Goal: Task Accomplishment & Management: Manage account settings

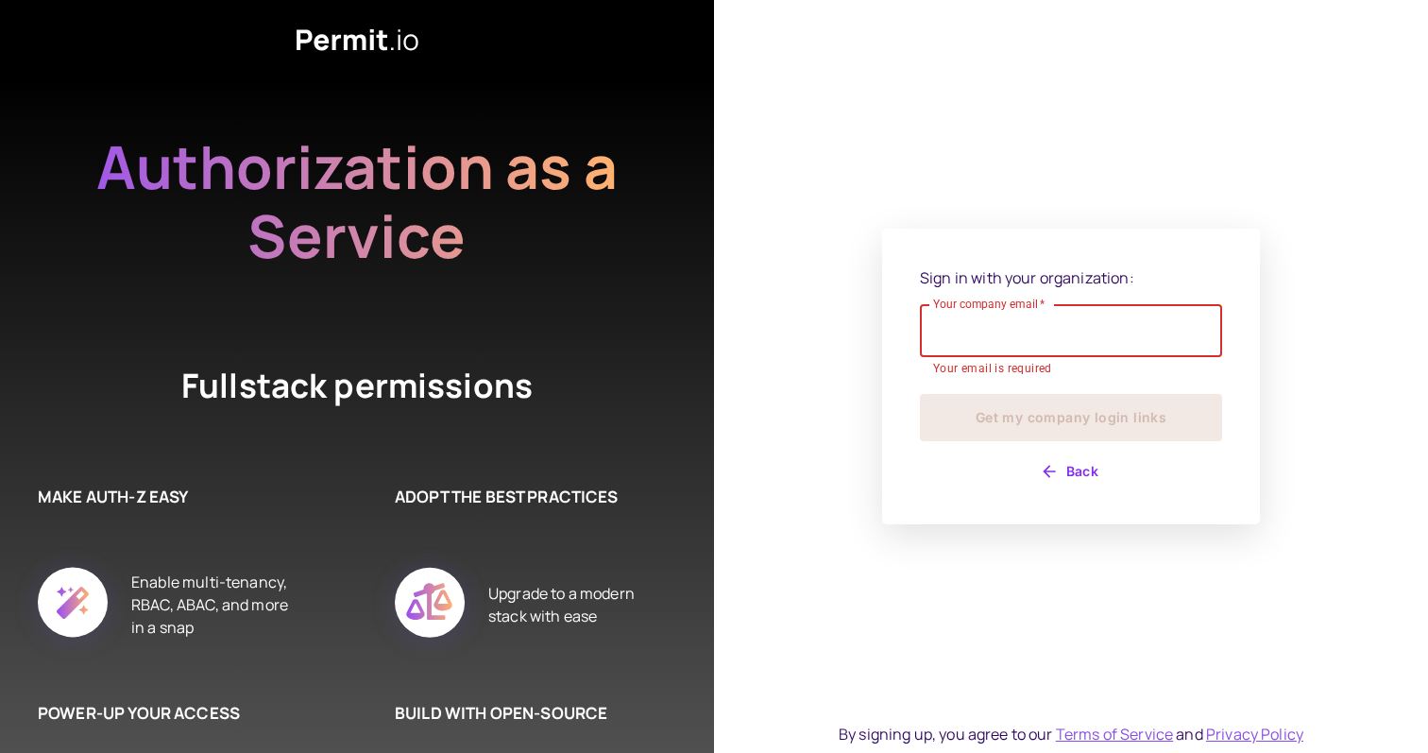
click at [1003, 321] on input "Your company email   *" at bounding box center [1071, 330] width 302 height 53
type input "**********"
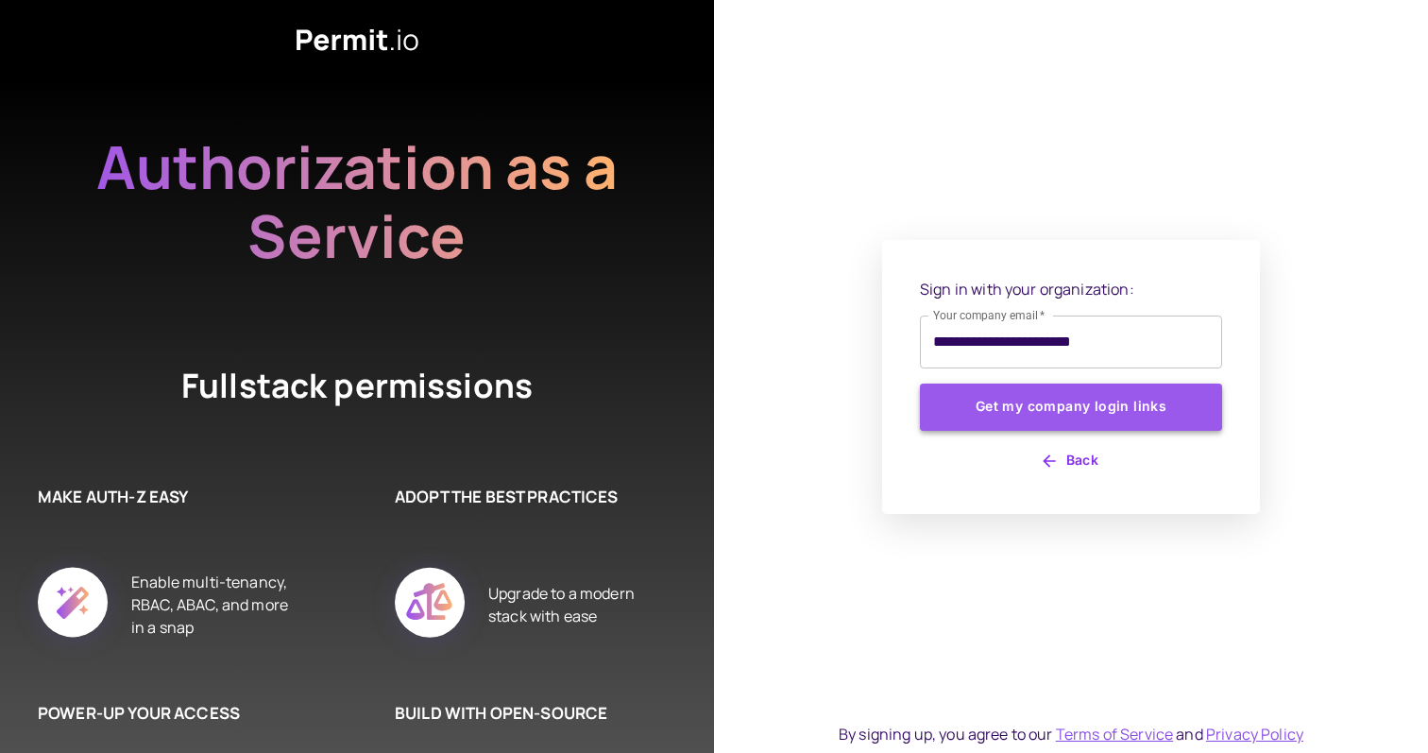
click at [1015, 414] on button "Get my company login links" at bounding box center [1071, 407] width 302 height 47
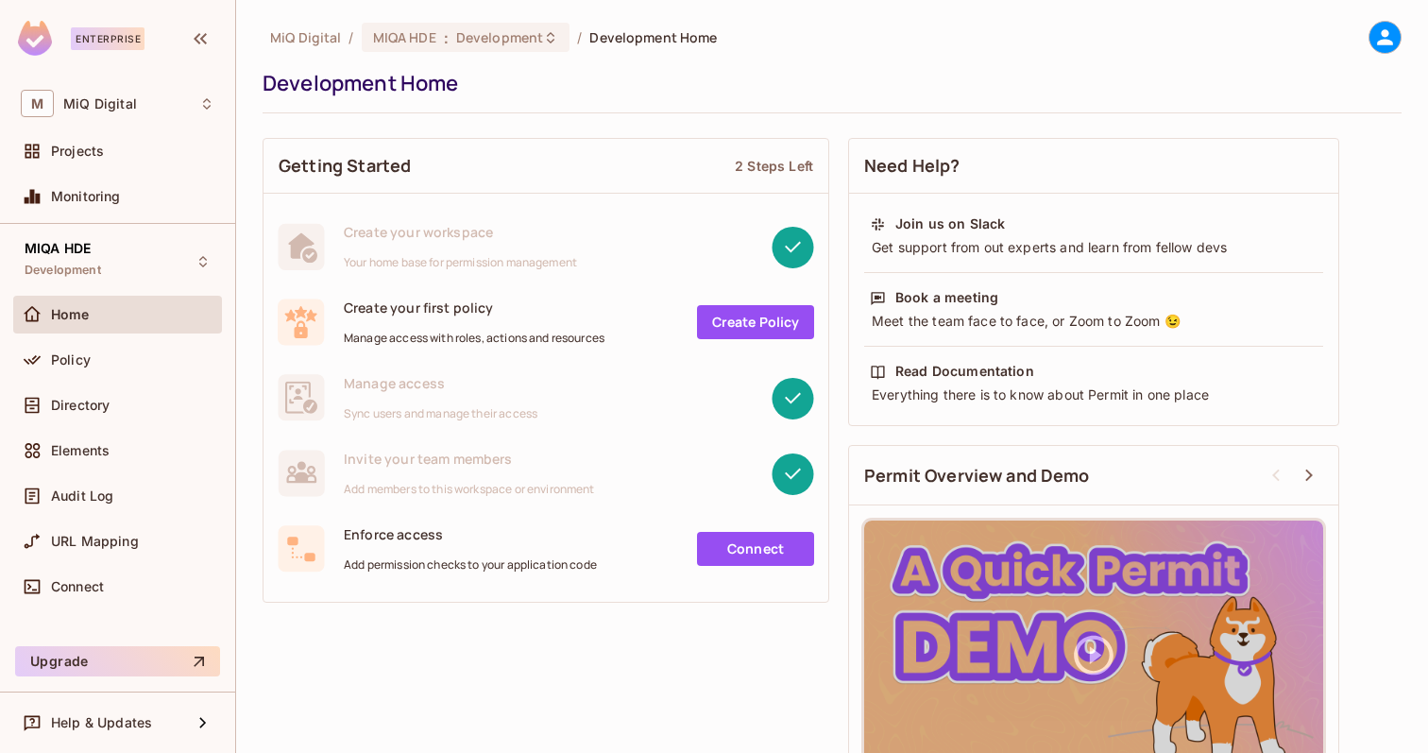
click at [726, 325] on link "Create Policy" at bounding box center [755, 322] width 117 height 34
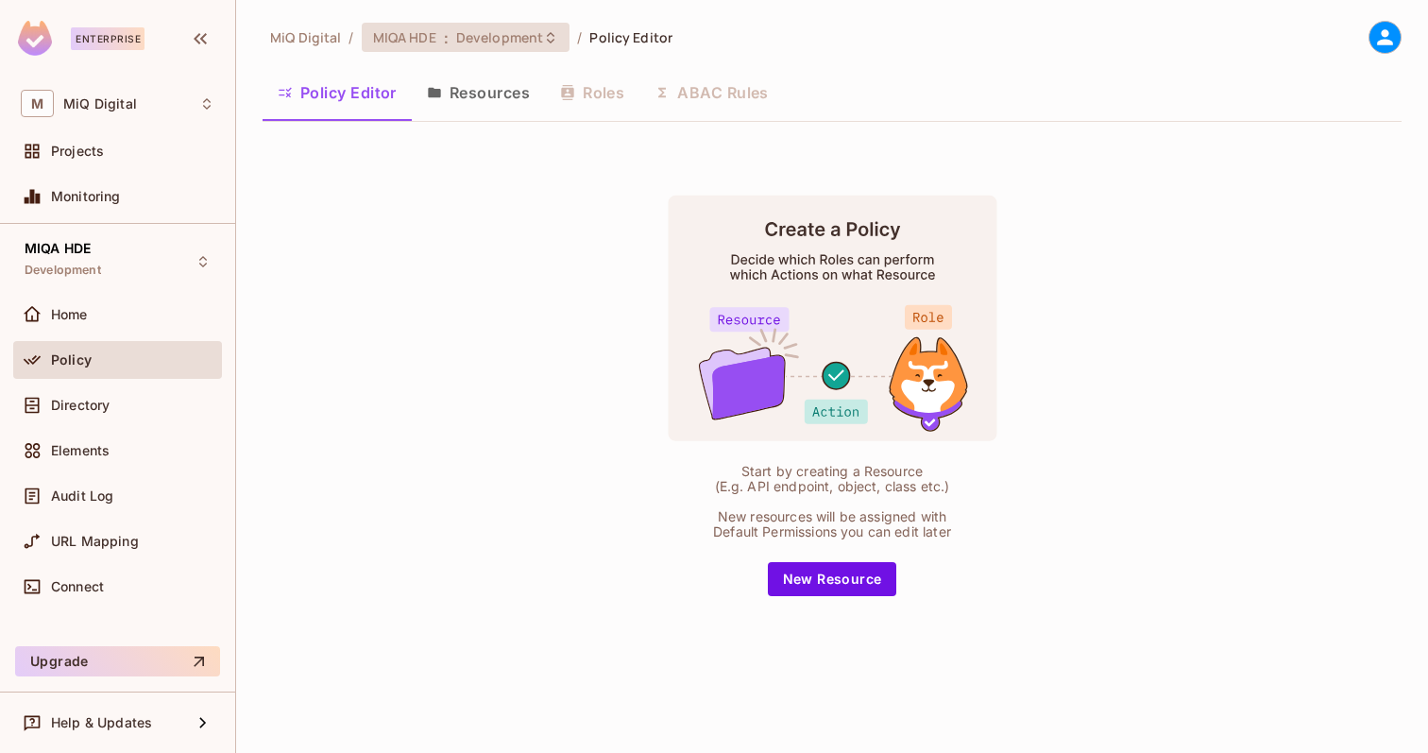
click at [419, 36] on span "MIQA HDE" at bounding box center [404, 37] width 63 height 18
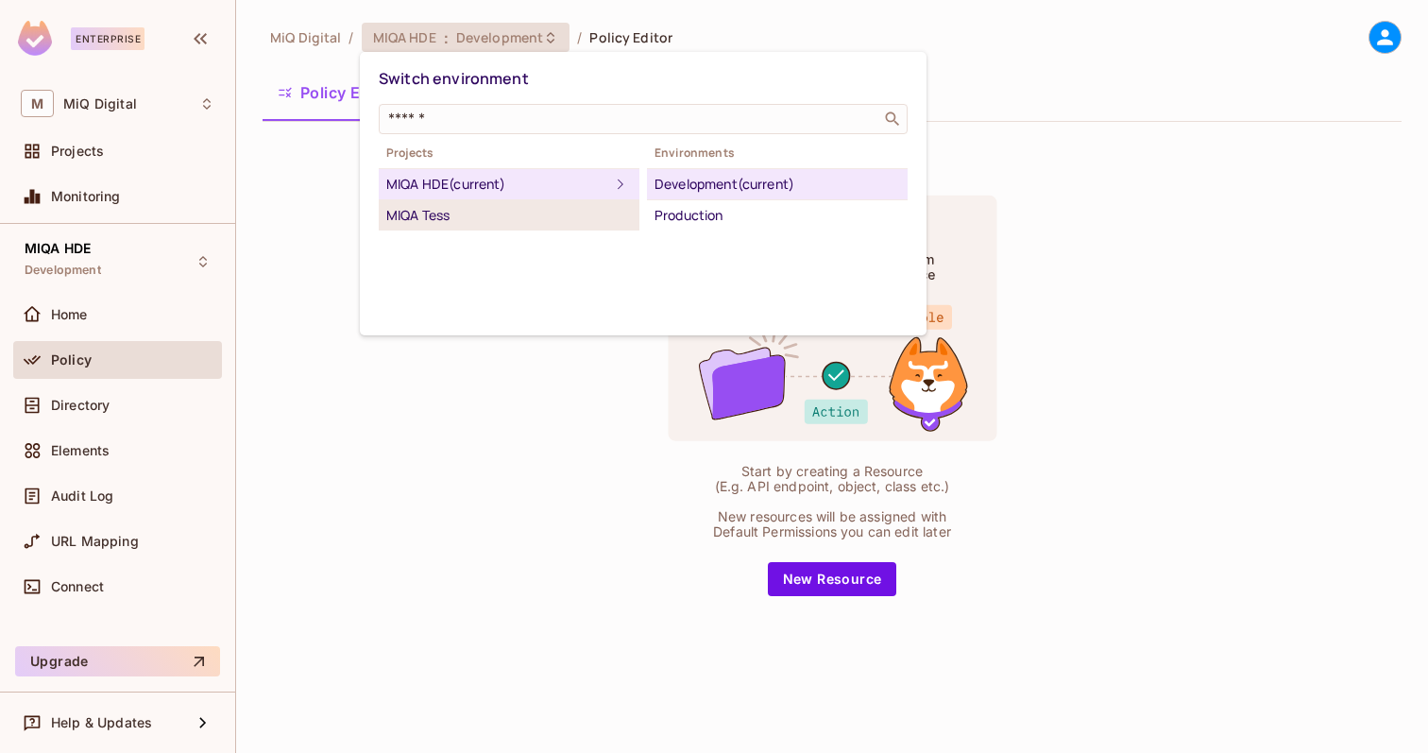
click at [444, 215] on div "MIQA Tess" at bounding box center [509, 215] width 246 height 23
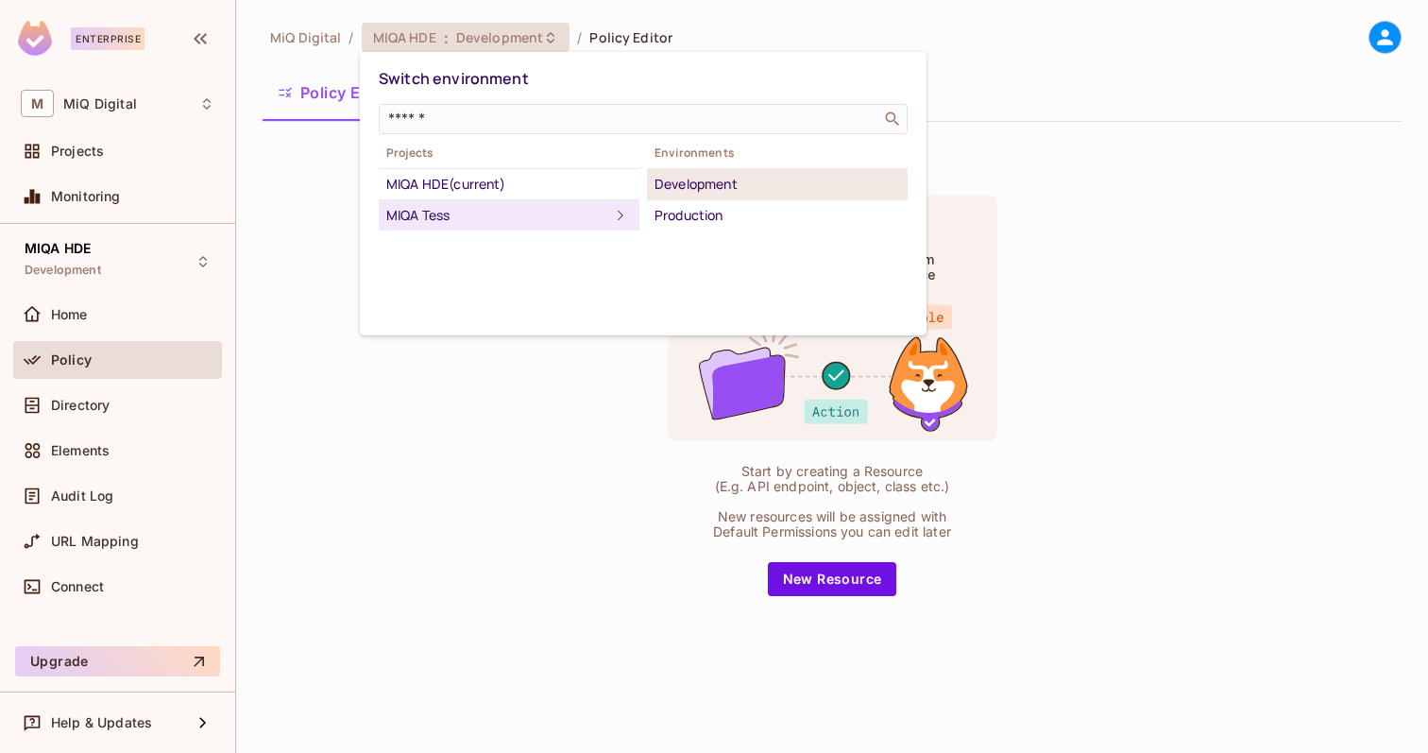
click at [693, 184] on div "Development" at bounding box center [778, 184] width 246 height 23
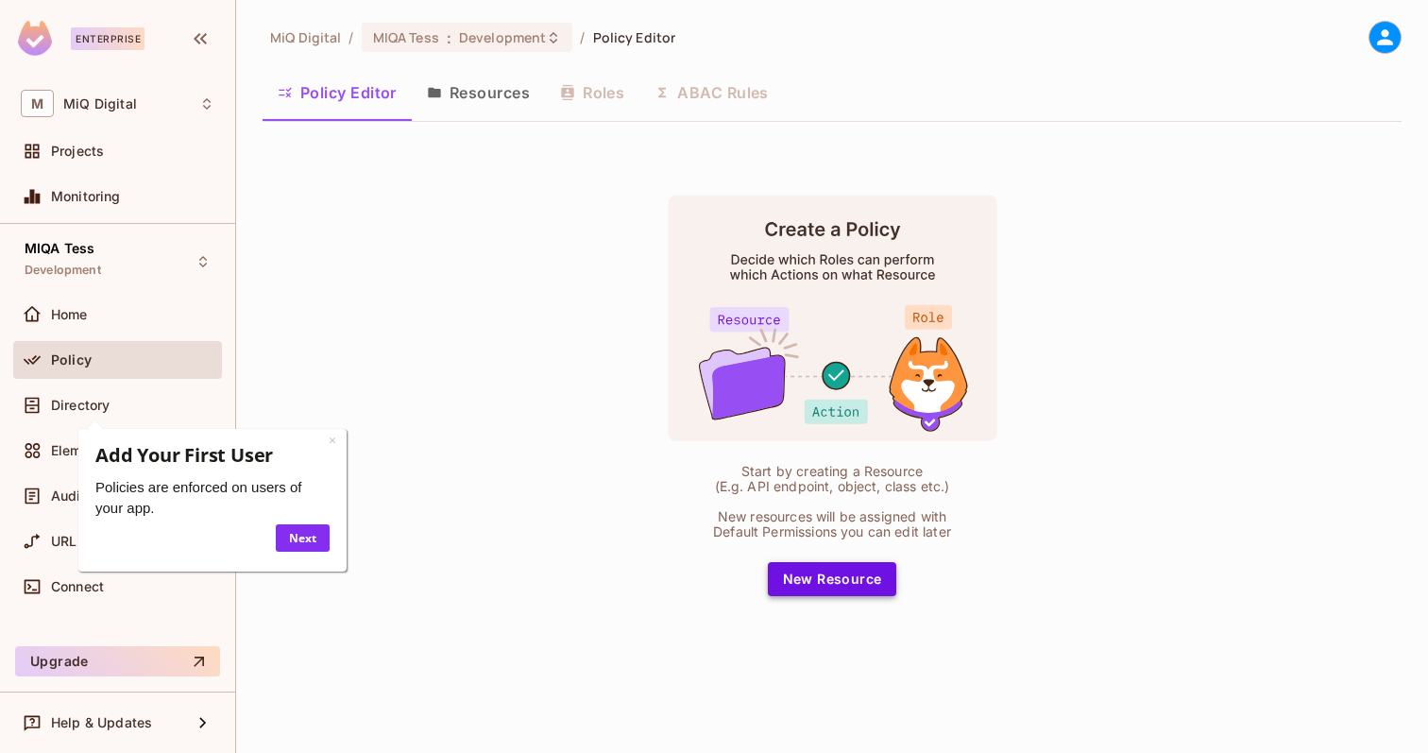
click at [807, 587] on button "New Resource" at bounding box center [832, 579] width 129 height 34
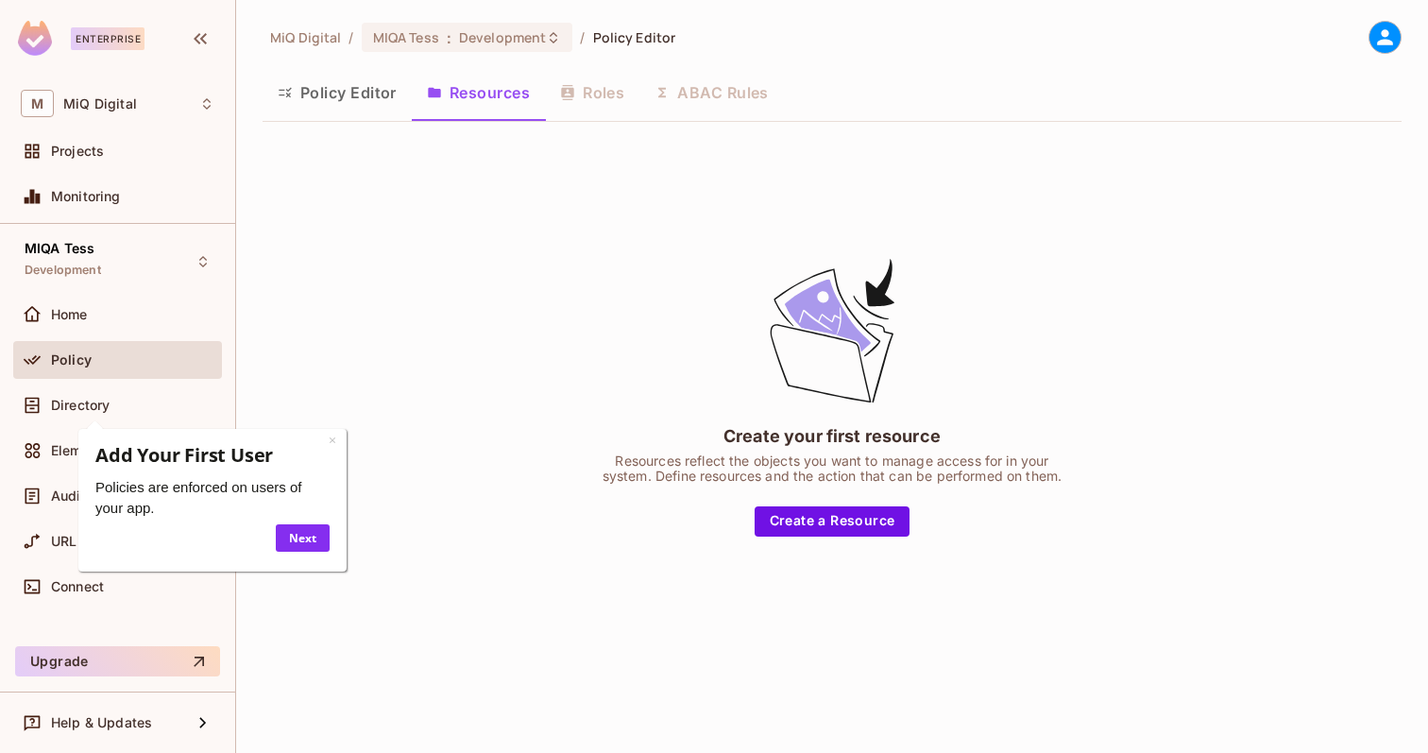
drag, startPoint x: 327, startPoint y: 446, endPoint x: 897, endPoint y: 893, distance: 724.7
click at [327, 446] on h3 "Add Your First User" at bounding box center [212, 455] width 234 height 25
click at [863, 511] on button "Create a Resource" at bounding box center [833, 521] width 156 height 30
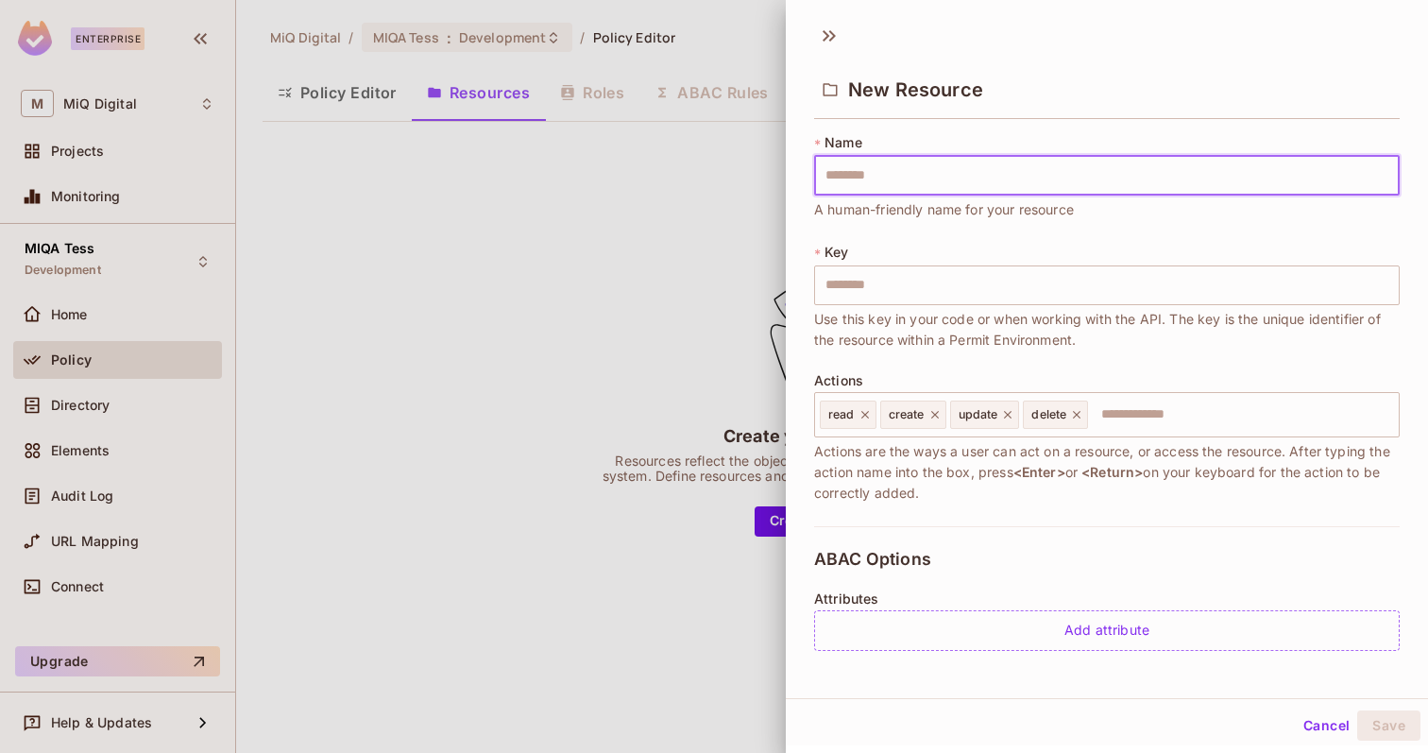
click at [916, 174] on input "text" at bounding box center [1107, 176] width 586 height 40
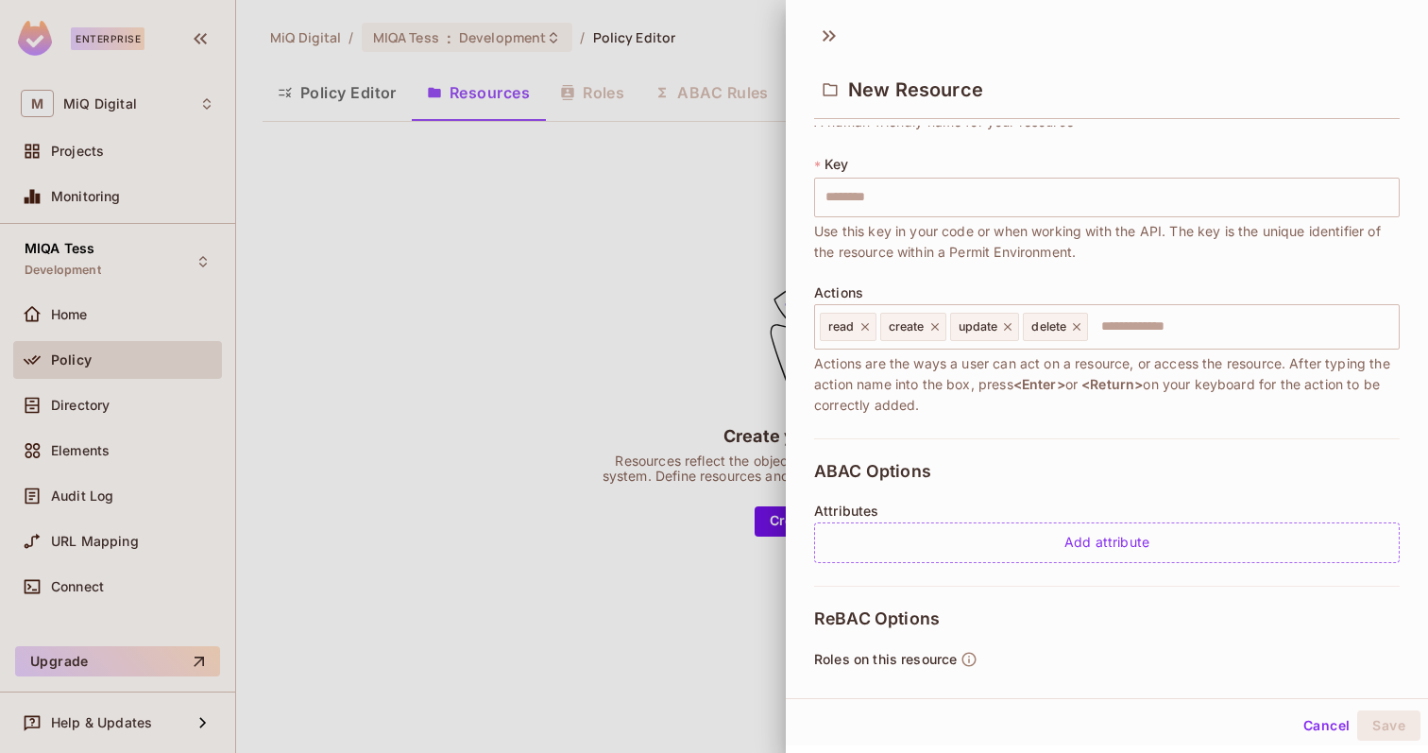
scroll to position [112, 0]
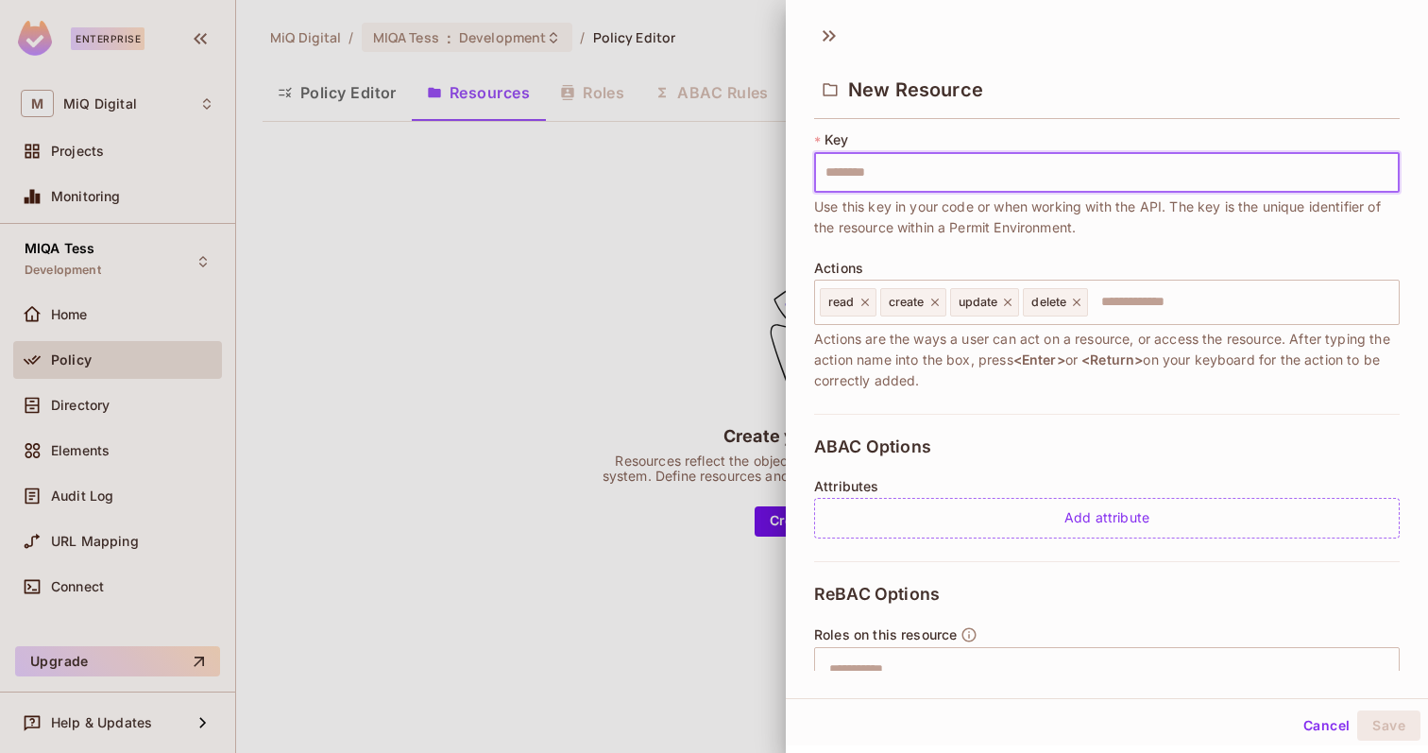
click at [838, 170] on input "text" at bounding box center [1107, 173] width 586 height 40
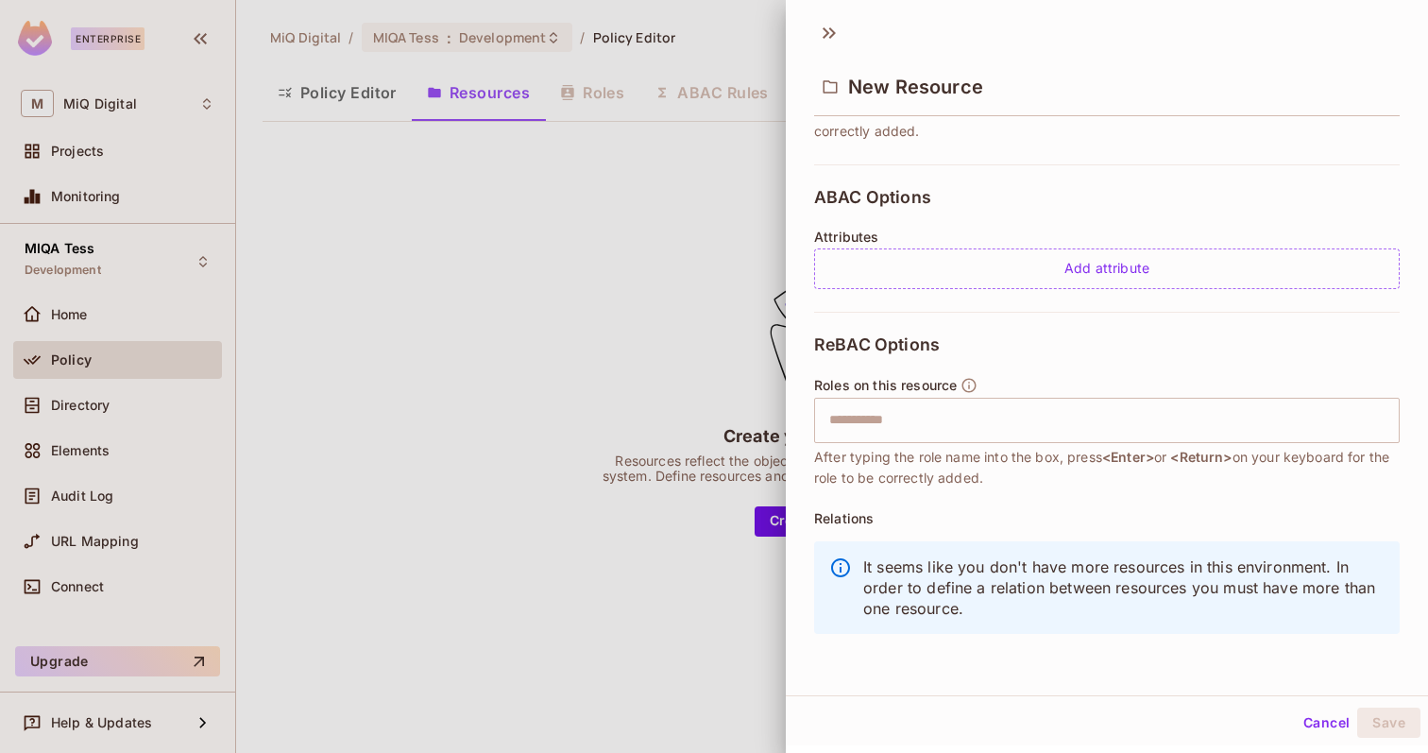
scroll to position [338, 0]
click at [625, 259] on div at bounding box center [714, 376] width 1428 height 753
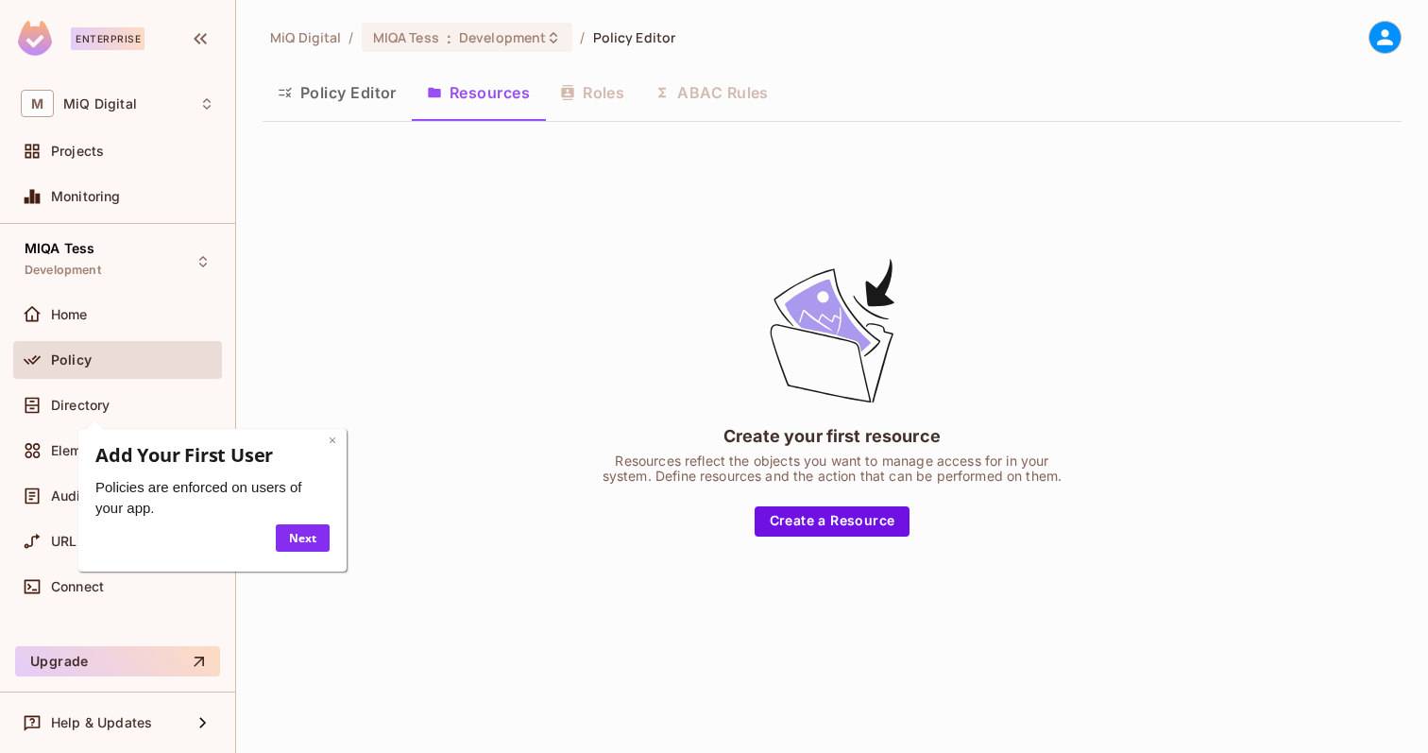
click at [335, 441] on link "×" at bounding box center [333, 440] width 8 height 18
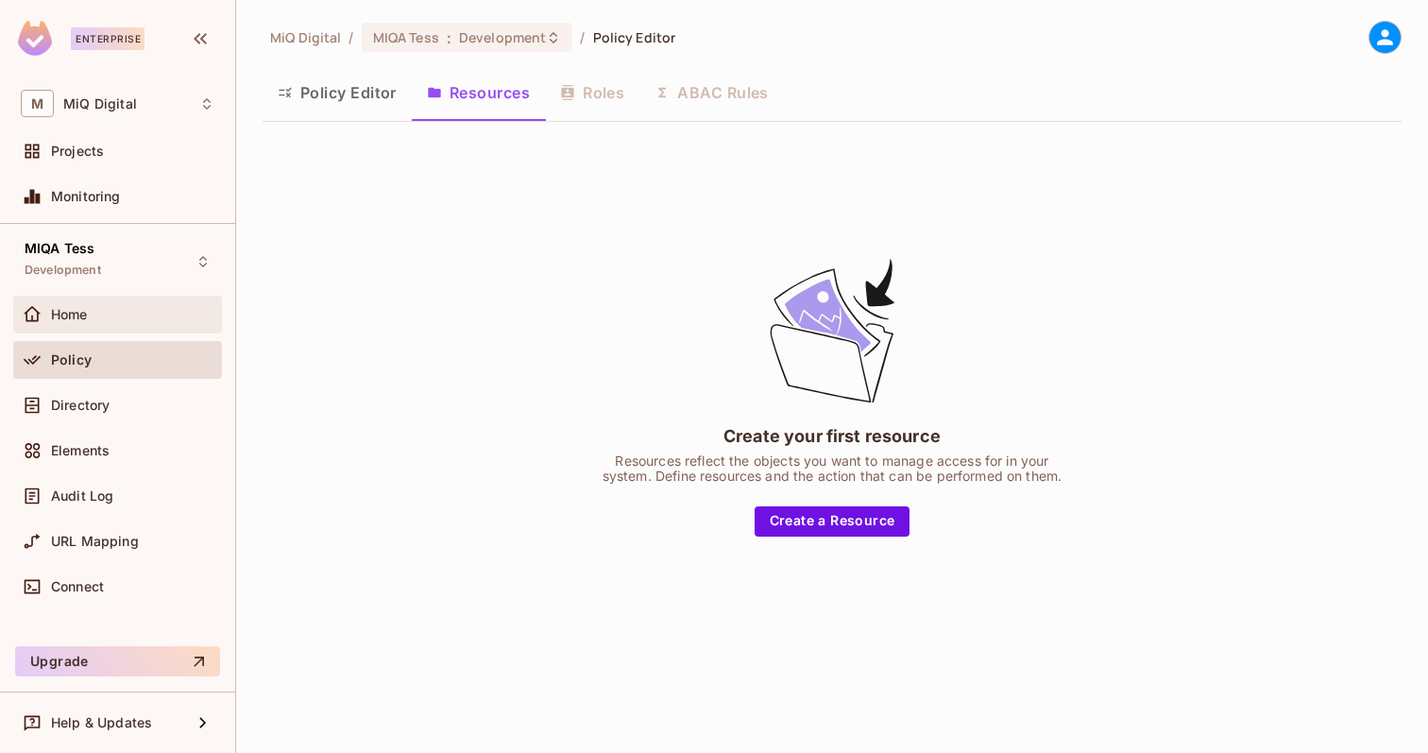
click at [115, 315] on div "Home" at bounding box center [132, 314] width 163 height 15
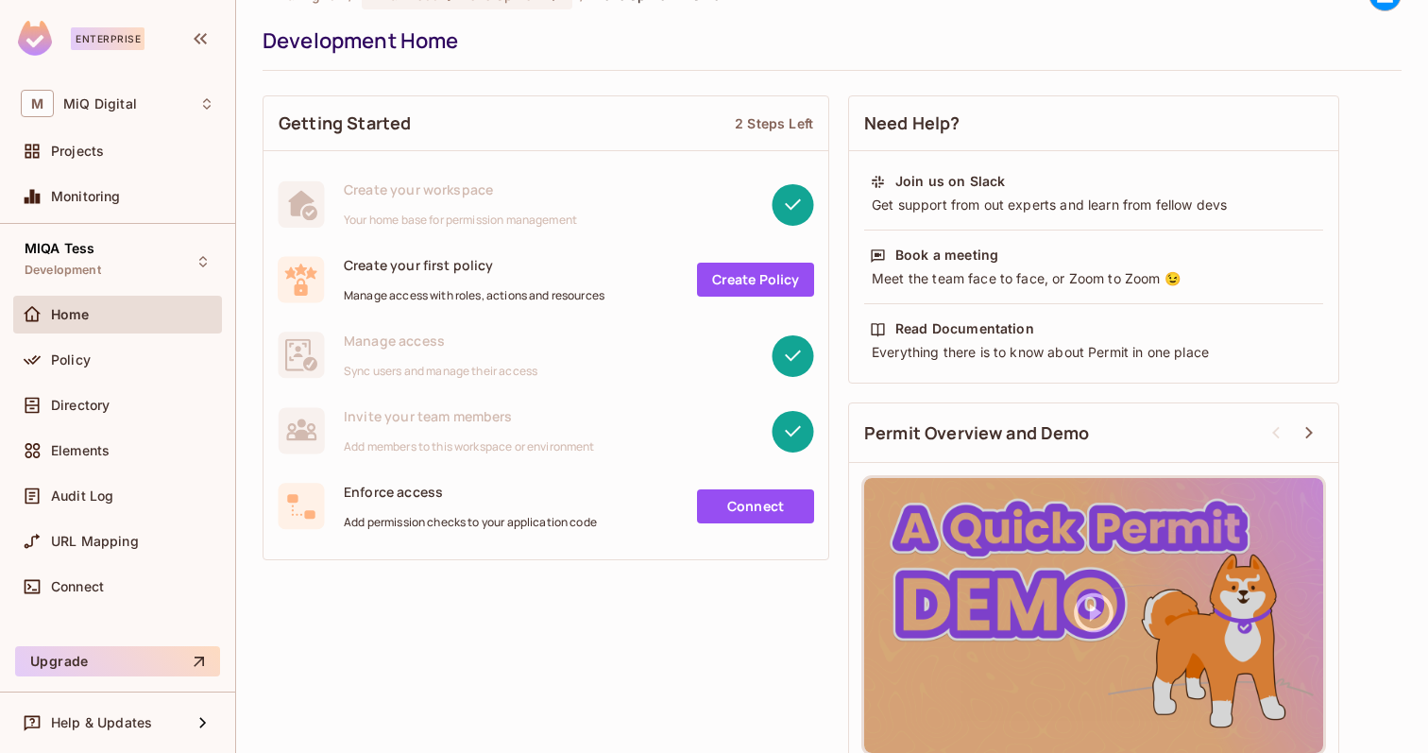
scroll to position [68, 0]
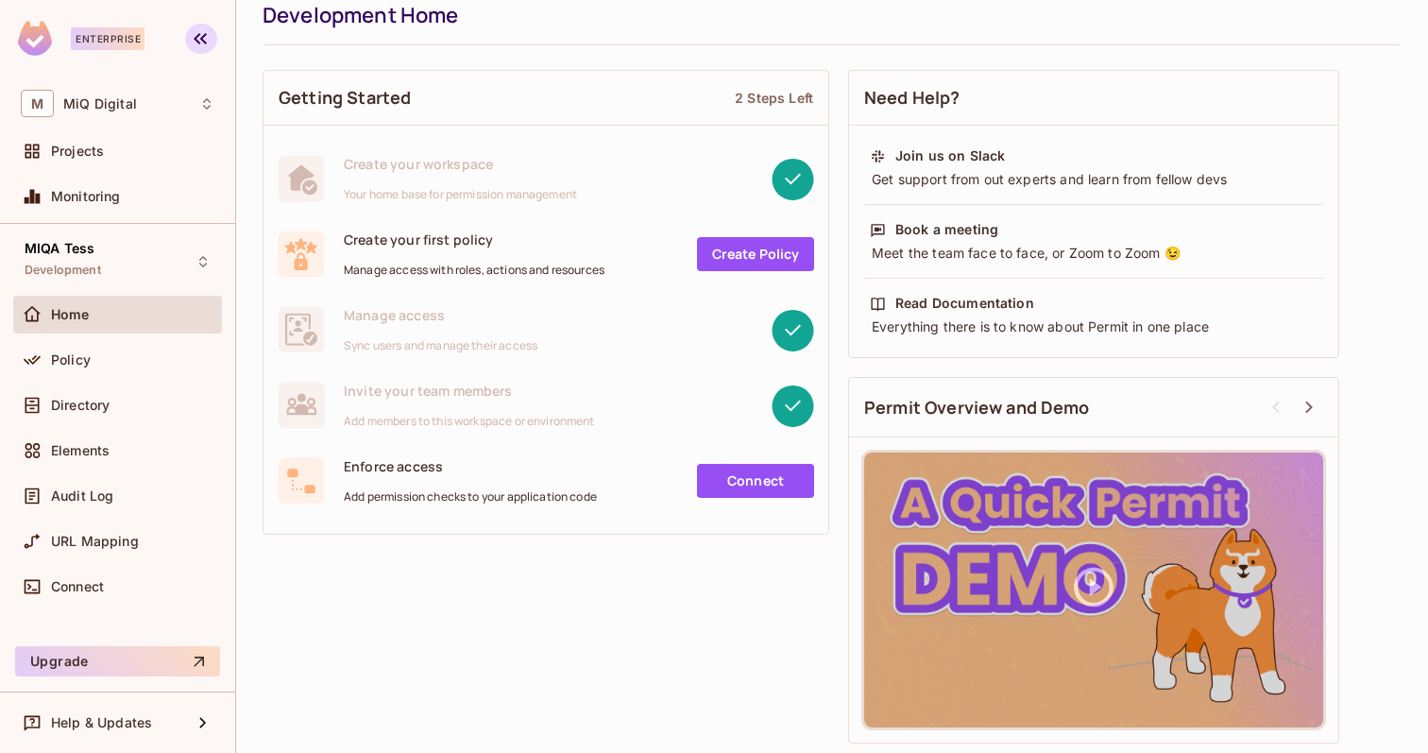
click at [197, 39] on icon "button" at bounding box center [200, 38] width 23 height 23
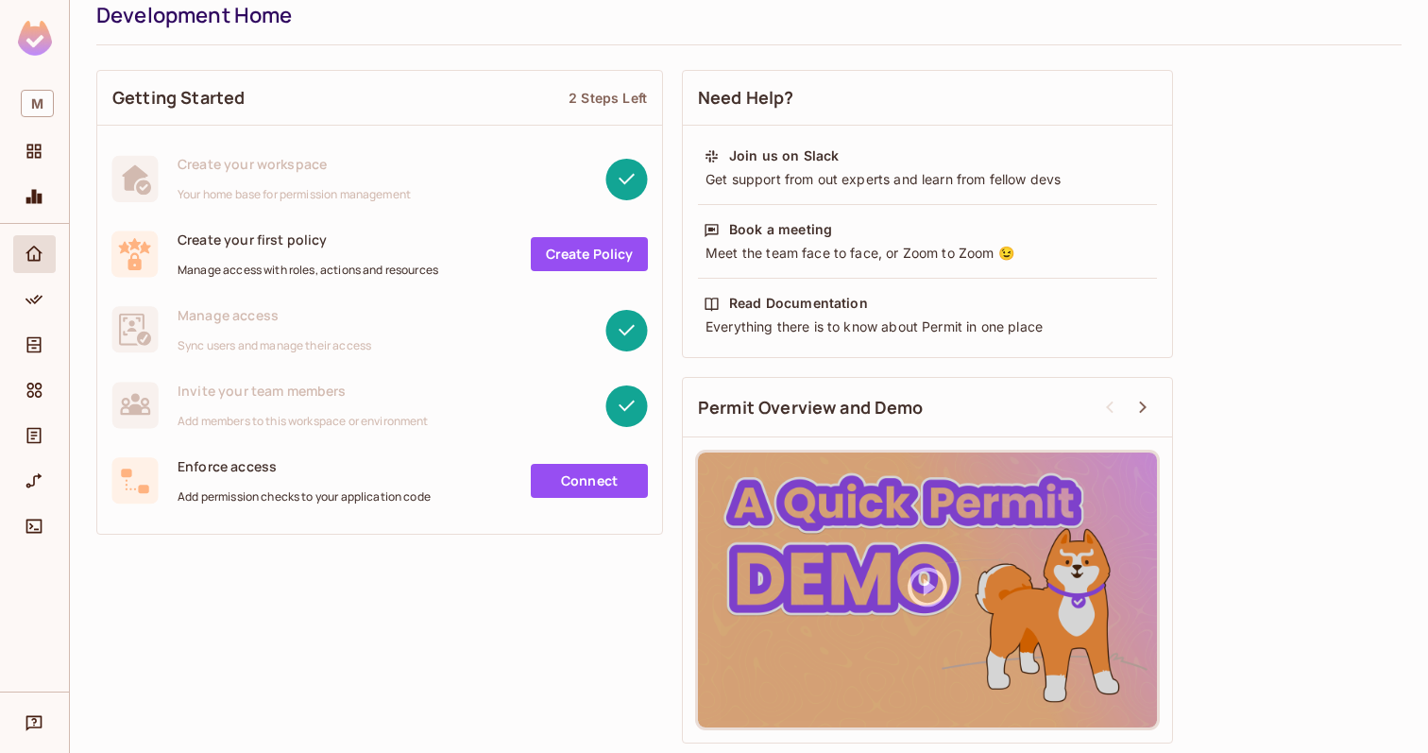
click at [44, 36] on img at bounding box center [35, 38] width 34 height 35
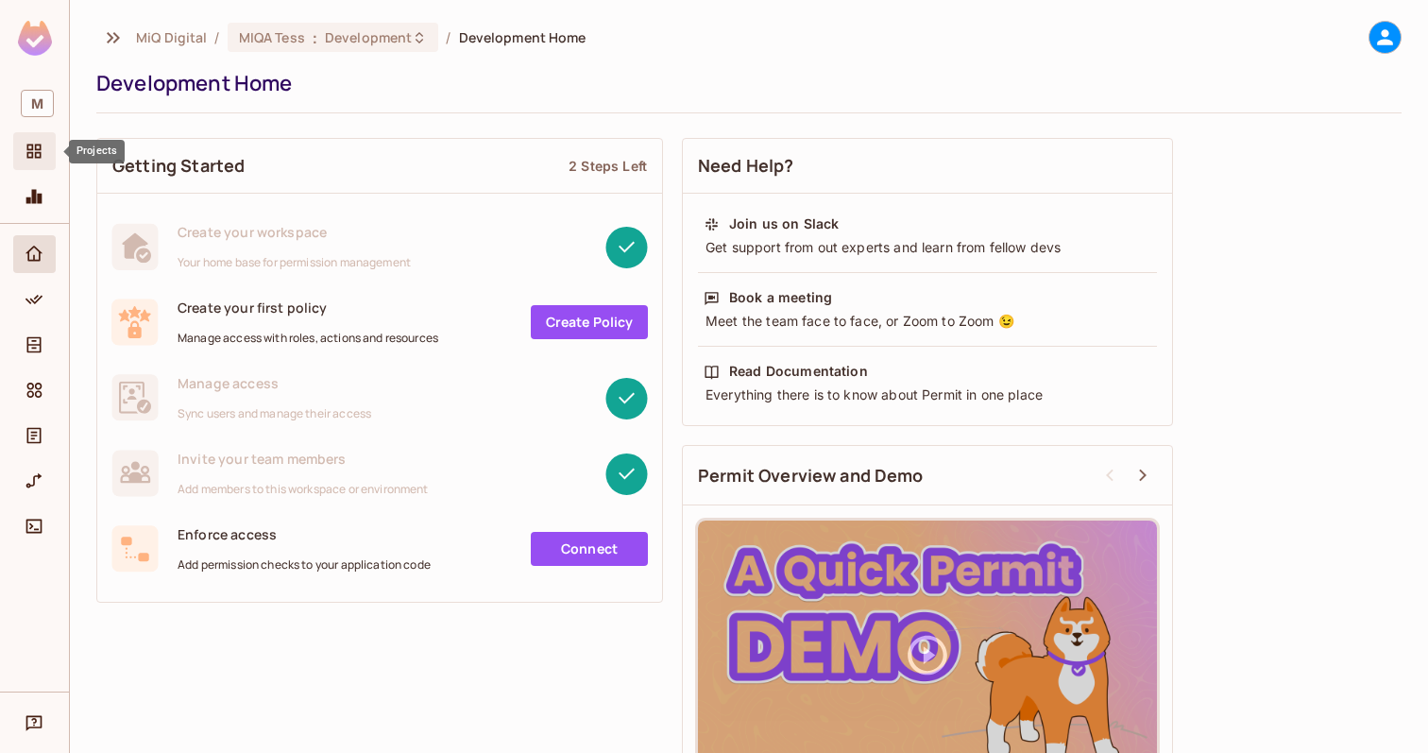
click at [40, 162] on span "Projects" at bounding box center [34, 151] width 23 height 23
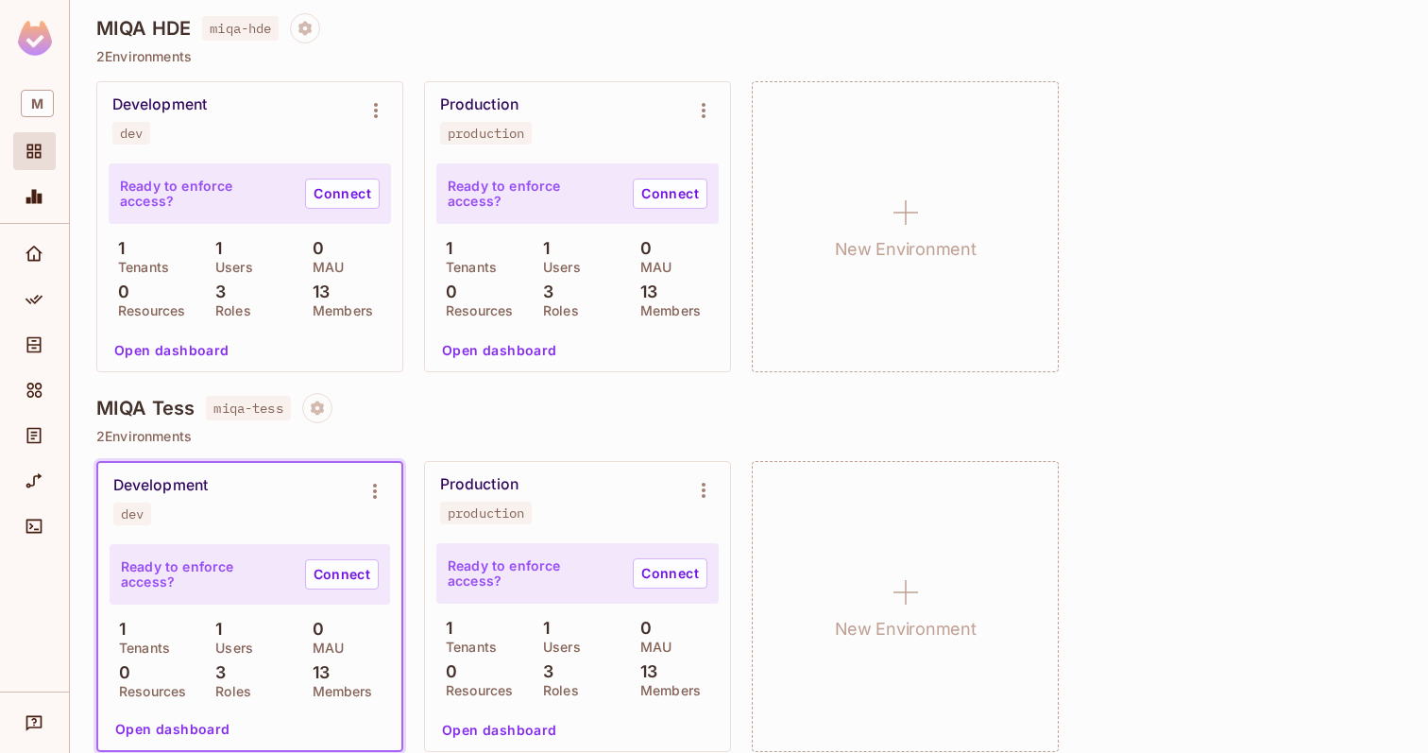
scroll to position [162, 0]
click at [542, 257] on div "1 Users" at bounding box center [578, 255] width 88 height 34
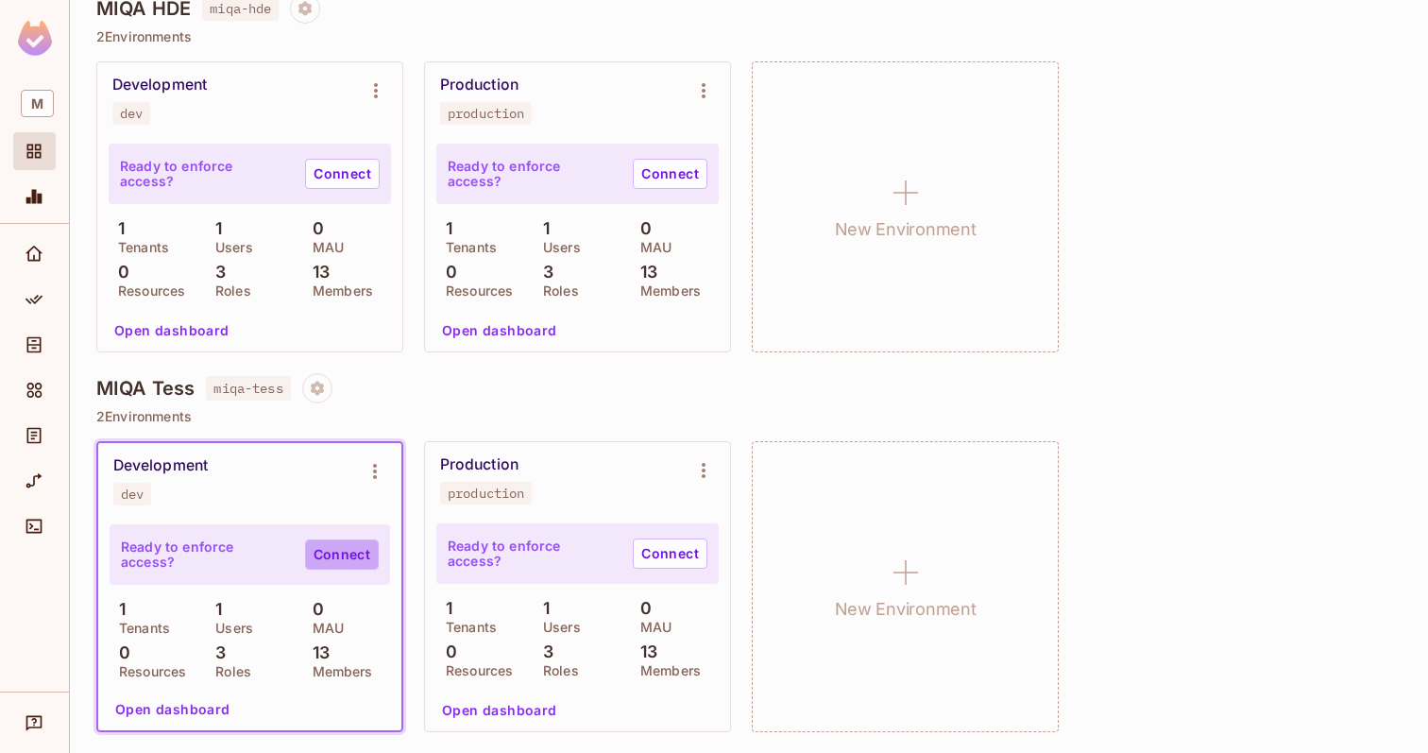
click at [351, 552] on link "Connect" at bounding box center [342, 554] width 74 height 30
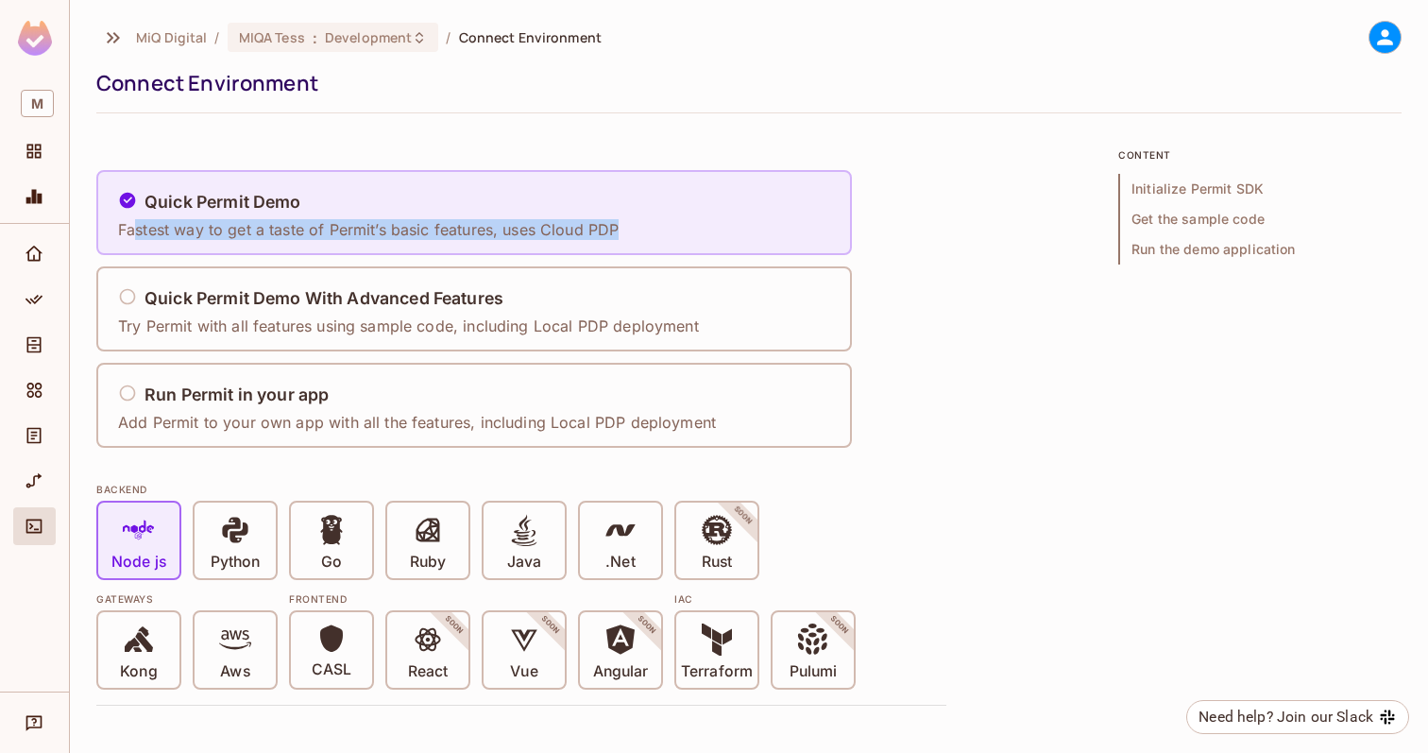
drag, startPoint x: 131, startPoint y: 235, endPoint x: 361, endPoint y: 245, distance: 229.7
click at [361, 245] on div "Quick Permit Demo Fastest way to get a taste of Permit’s basic features, uses C…" at bounding box center [373, 213] width 513 height 78
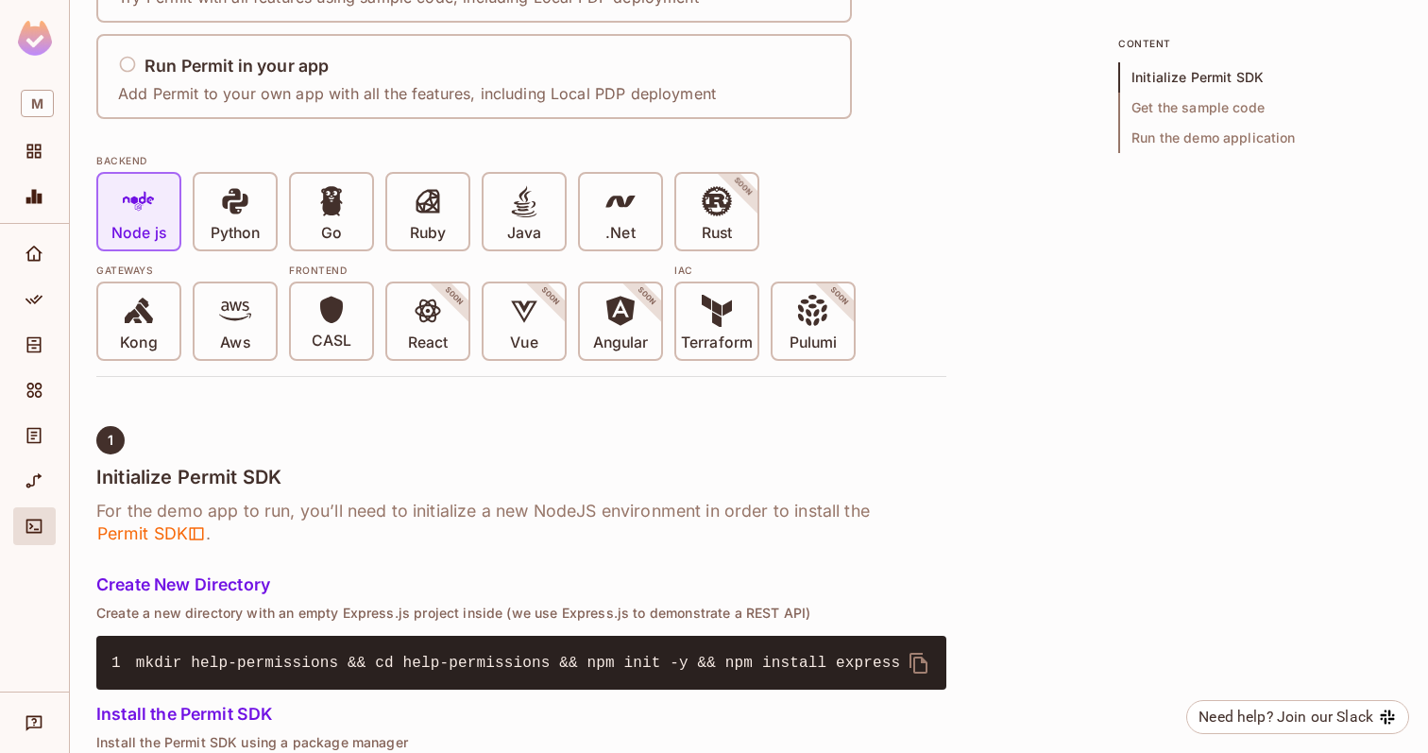
scroll to position [307, 0]
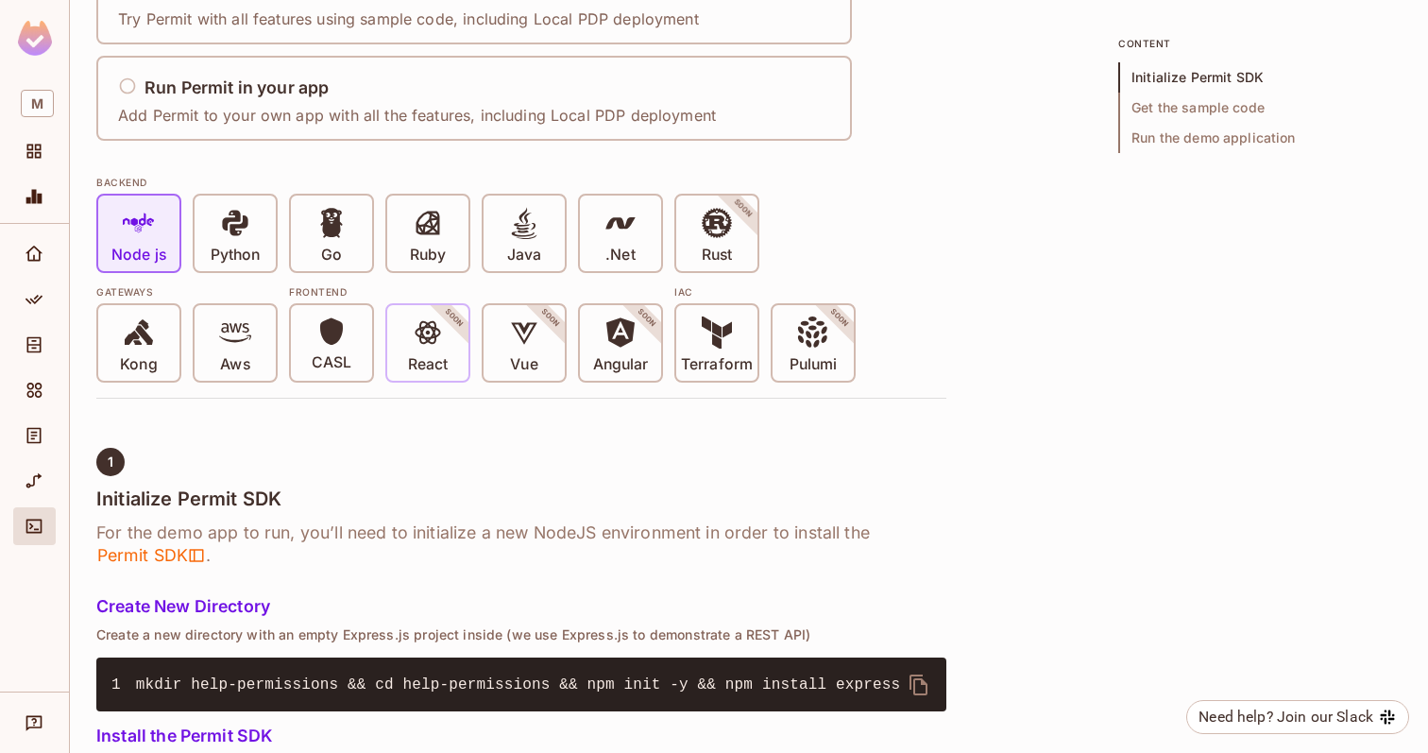
click at [446, 360] on p "React" at bounding box center [428, 364] width 40 height 19
click at [429, 344] on icon at bounding box center [428, 332] width 32 height 32
click at [430, 347] on icon at bounding box center [428, 332] width 32 height 32
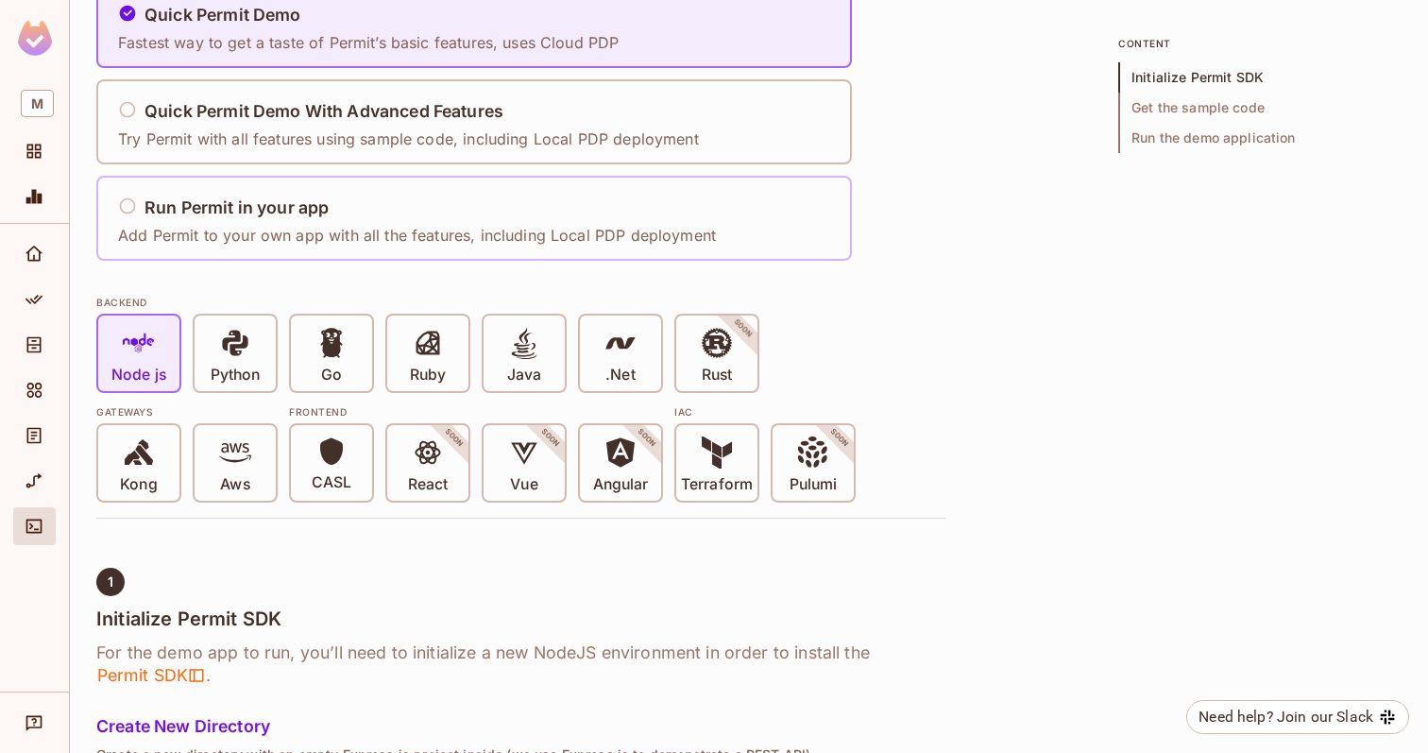
scroll to position [155, 0]
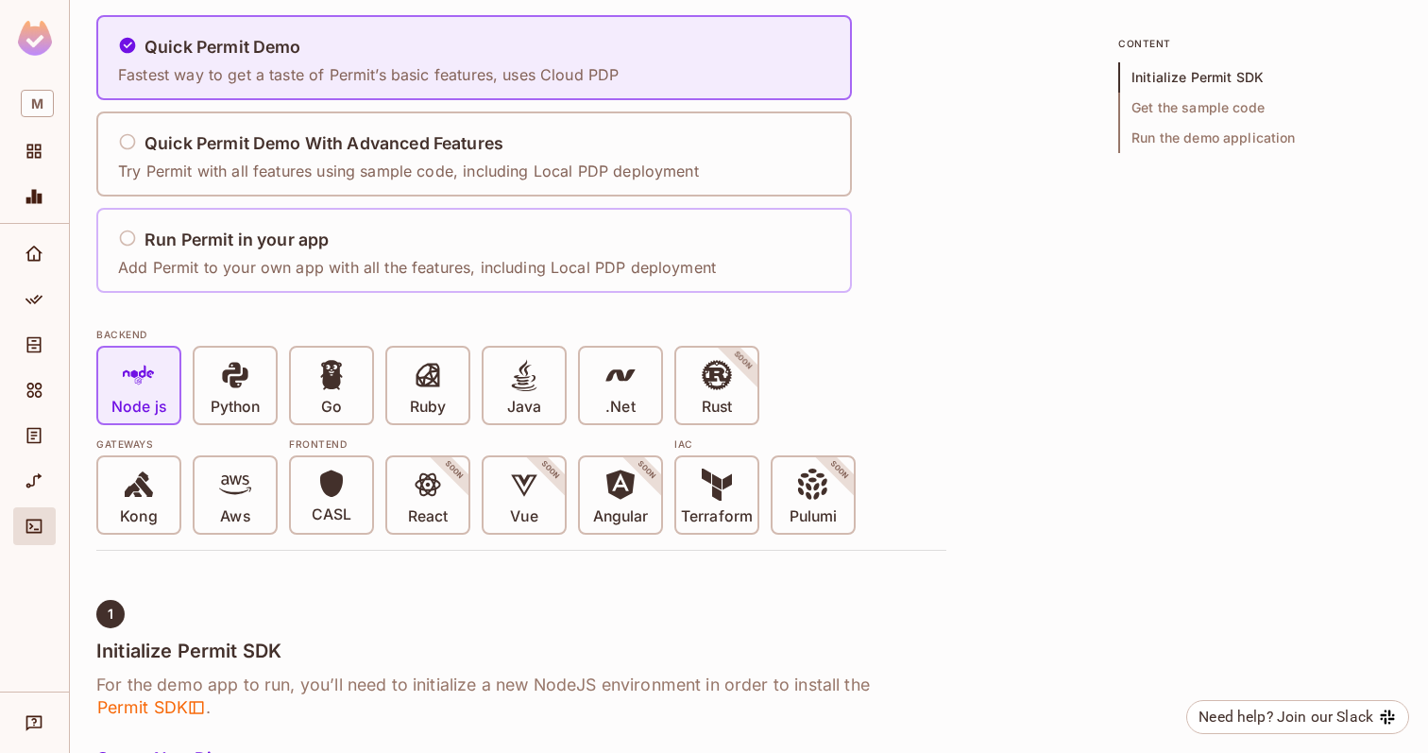
click at [368, 251] on div "Run Permit in your app Add Permit to your own app with all the features, includ…" at bounding box center [417, 251] width 598 height 56
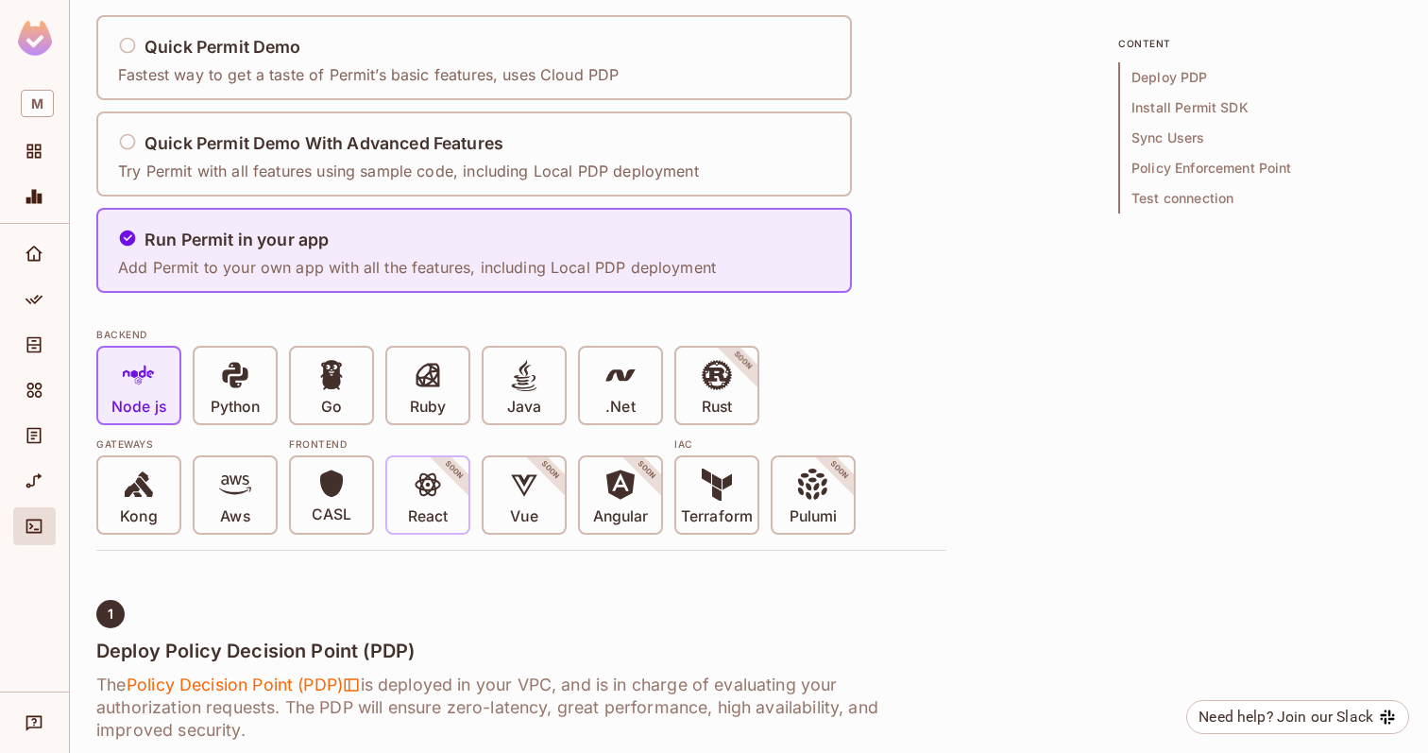
click at [427, 488] on icon at bounding box center [428, 485] width 32 height 32
click at [240, 406] on p "Python" at bounding box center [235, 407] width 49 height 19
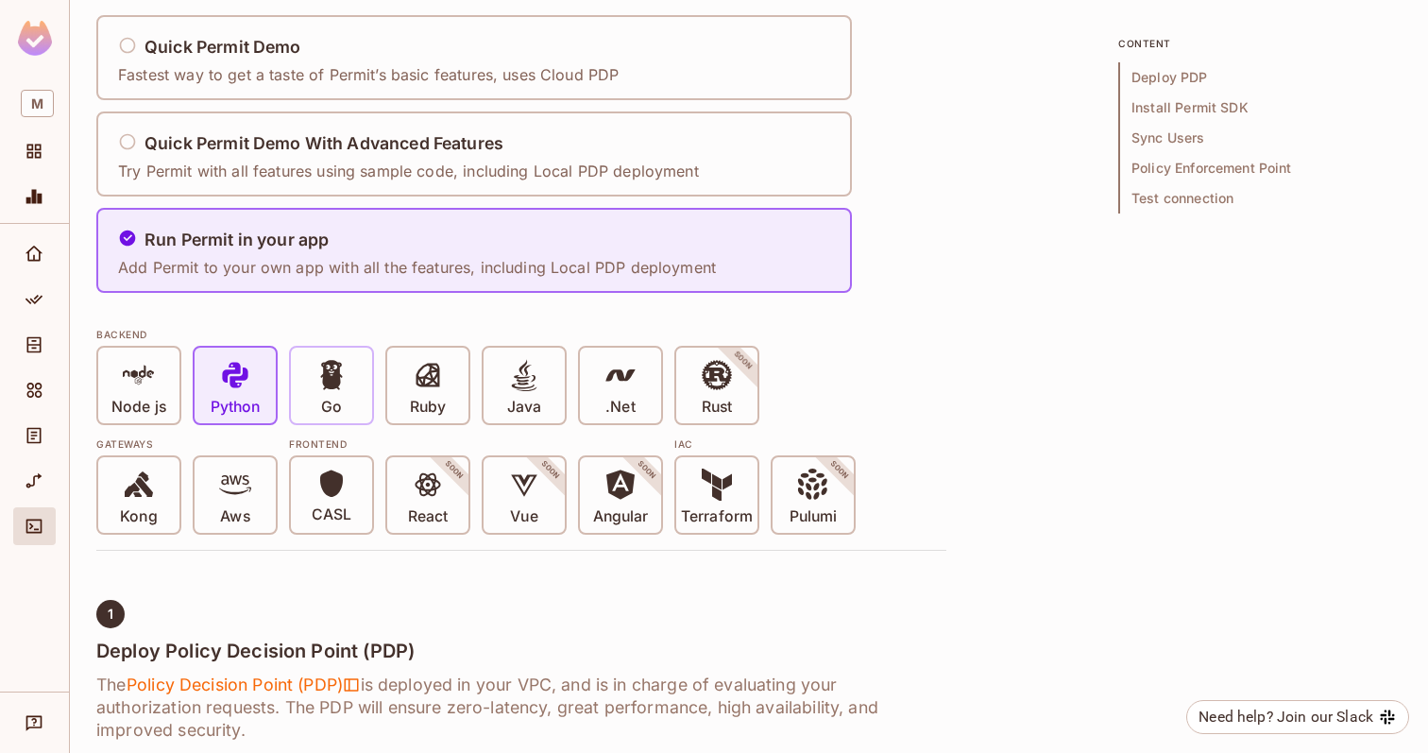
click at [327, 401] on p "Go" at bounding box center [331, 407] width 21 height 19
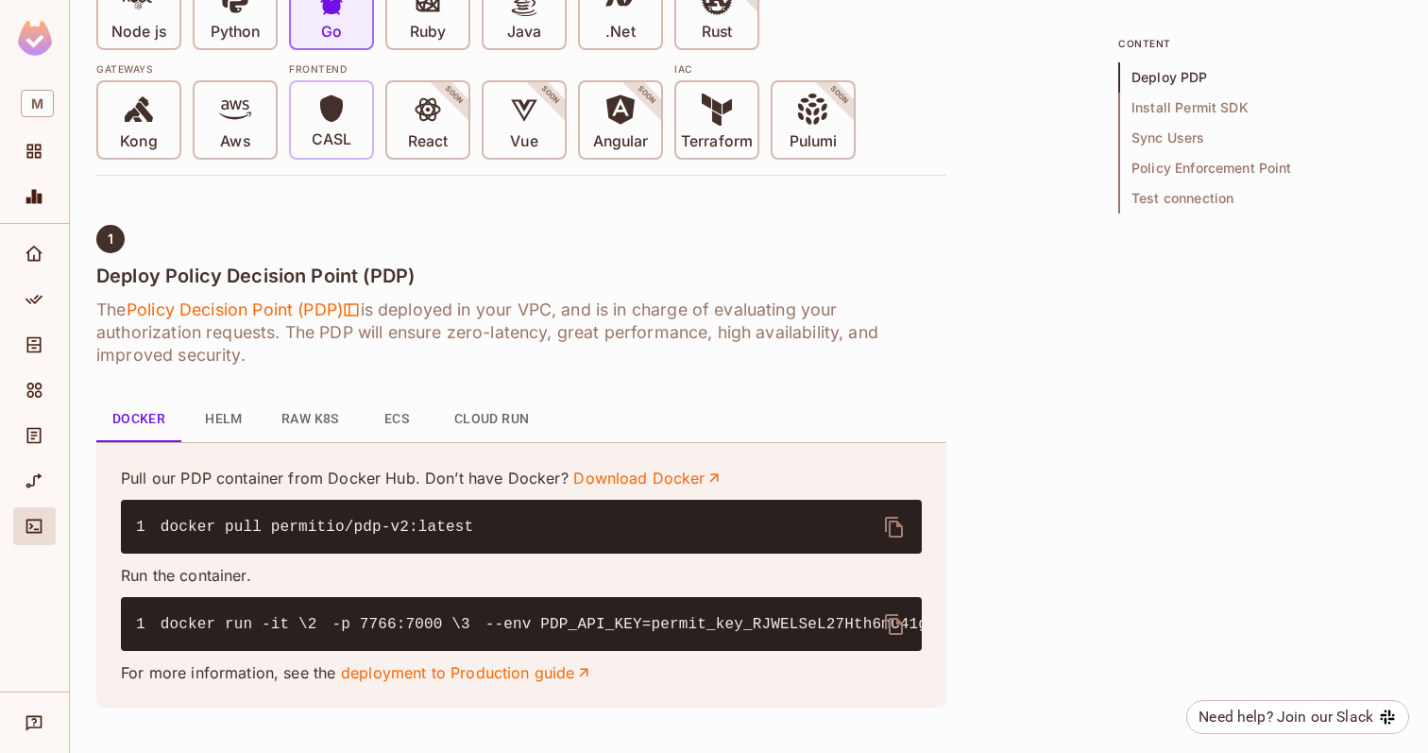
scroll to position [98, 0]
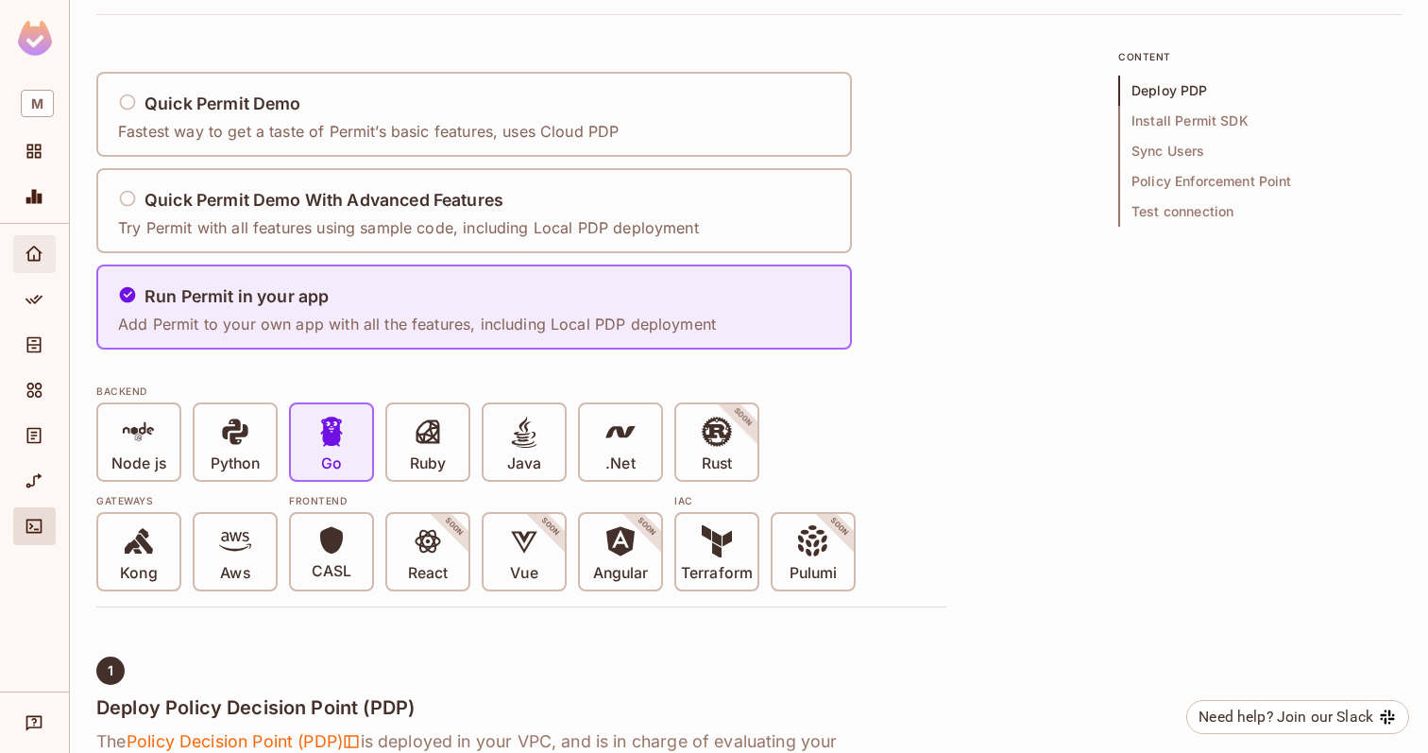
click at [43, 265] on span "Home" at bounding box center [34, 254] width 23 height 23
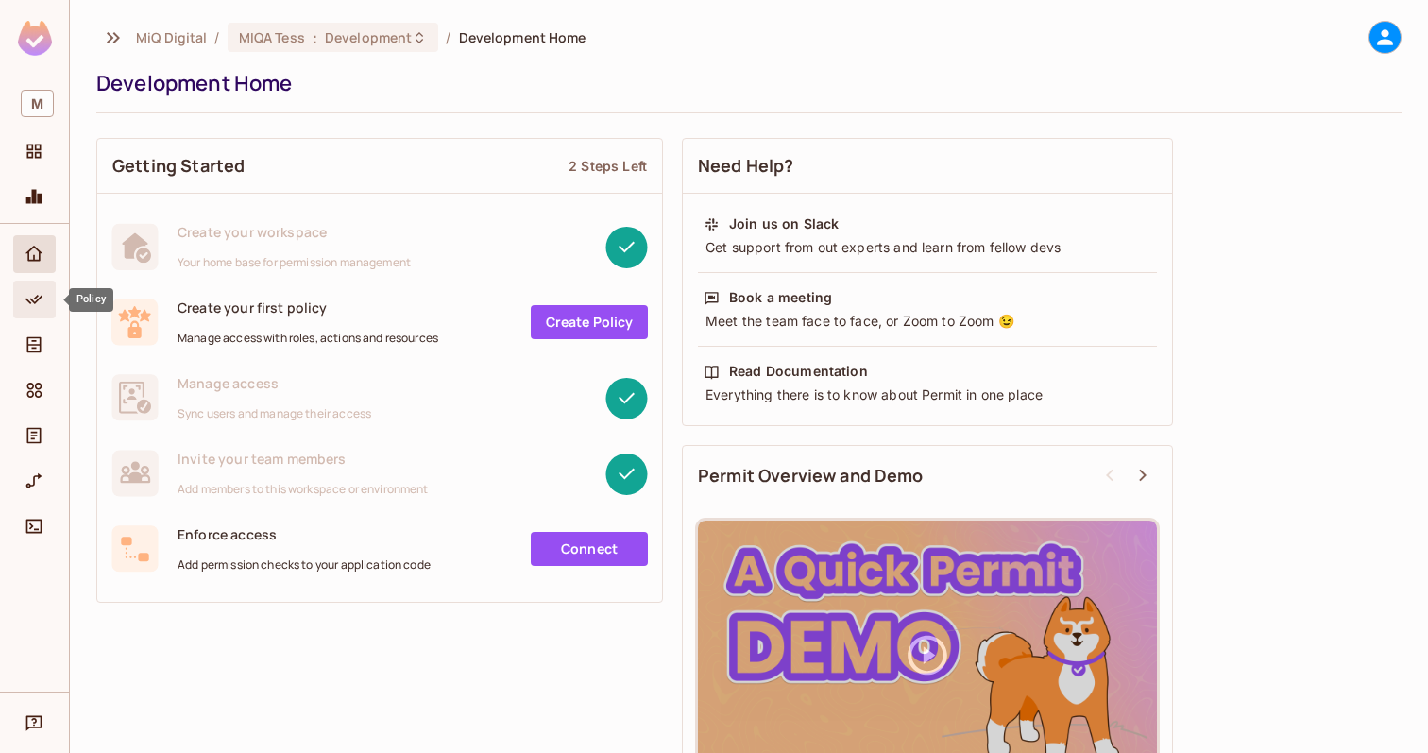
click at [44, 314] on div "Policy" at bounding box center [34, 300] width 43 height 38
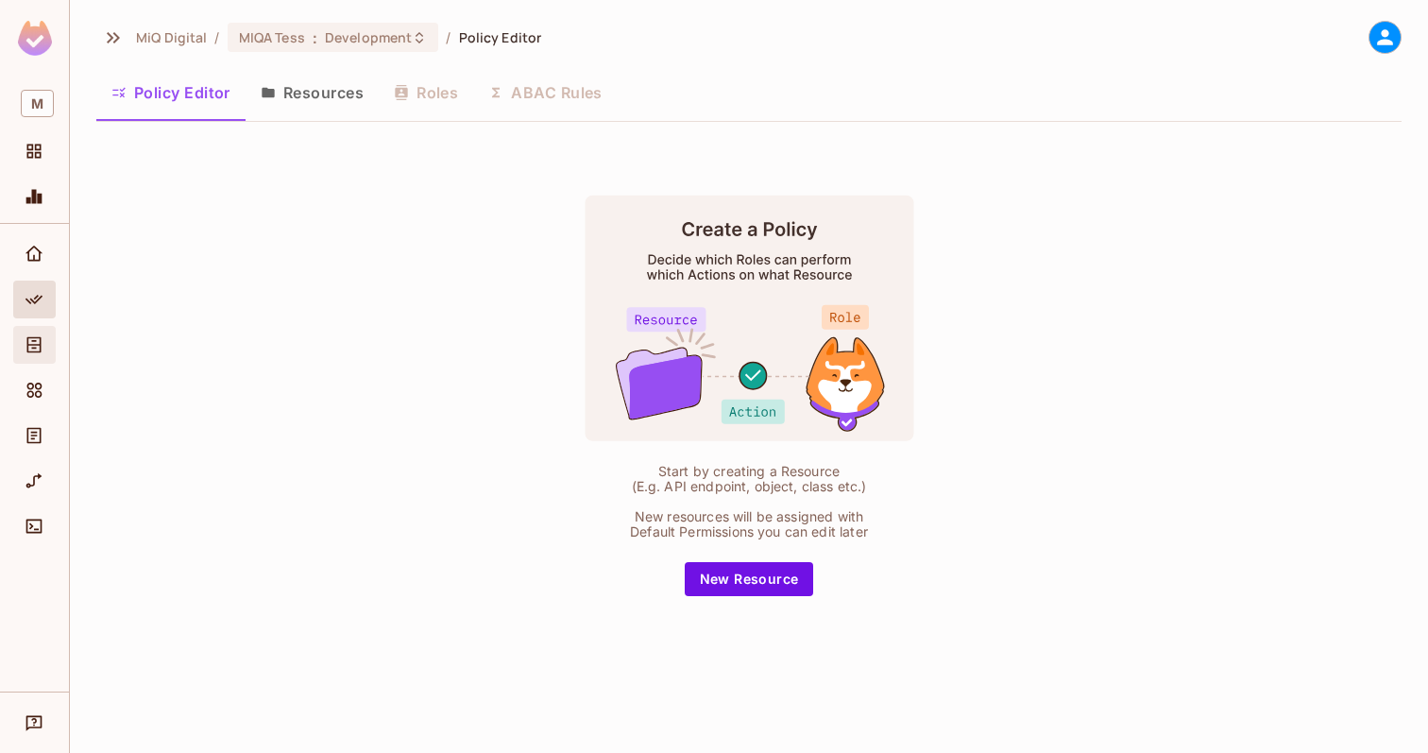
click at [50, 348] on div "Directory" at bounding box center [37, 344] width 32 height 23
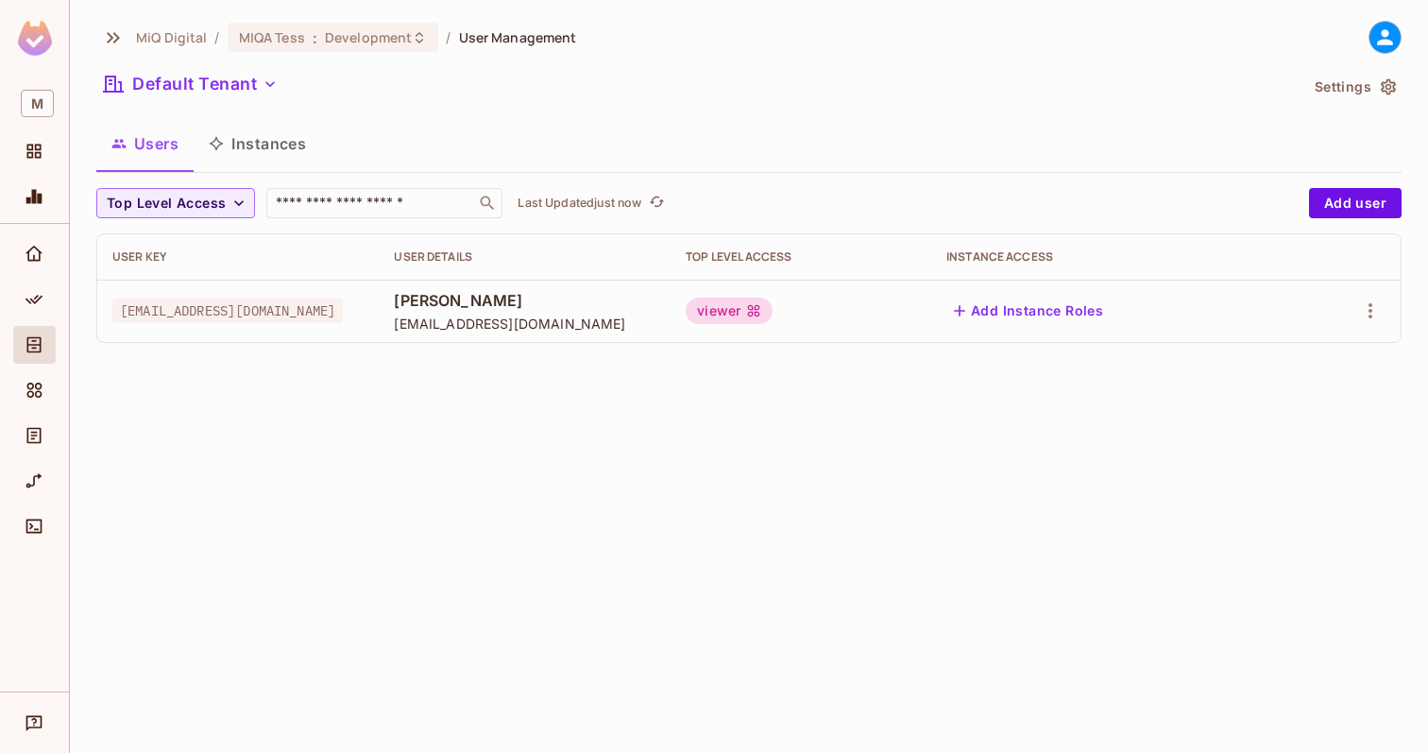
click at [773, 312] on div "viewer" at bounding box center [729, 311] width 87 height 26
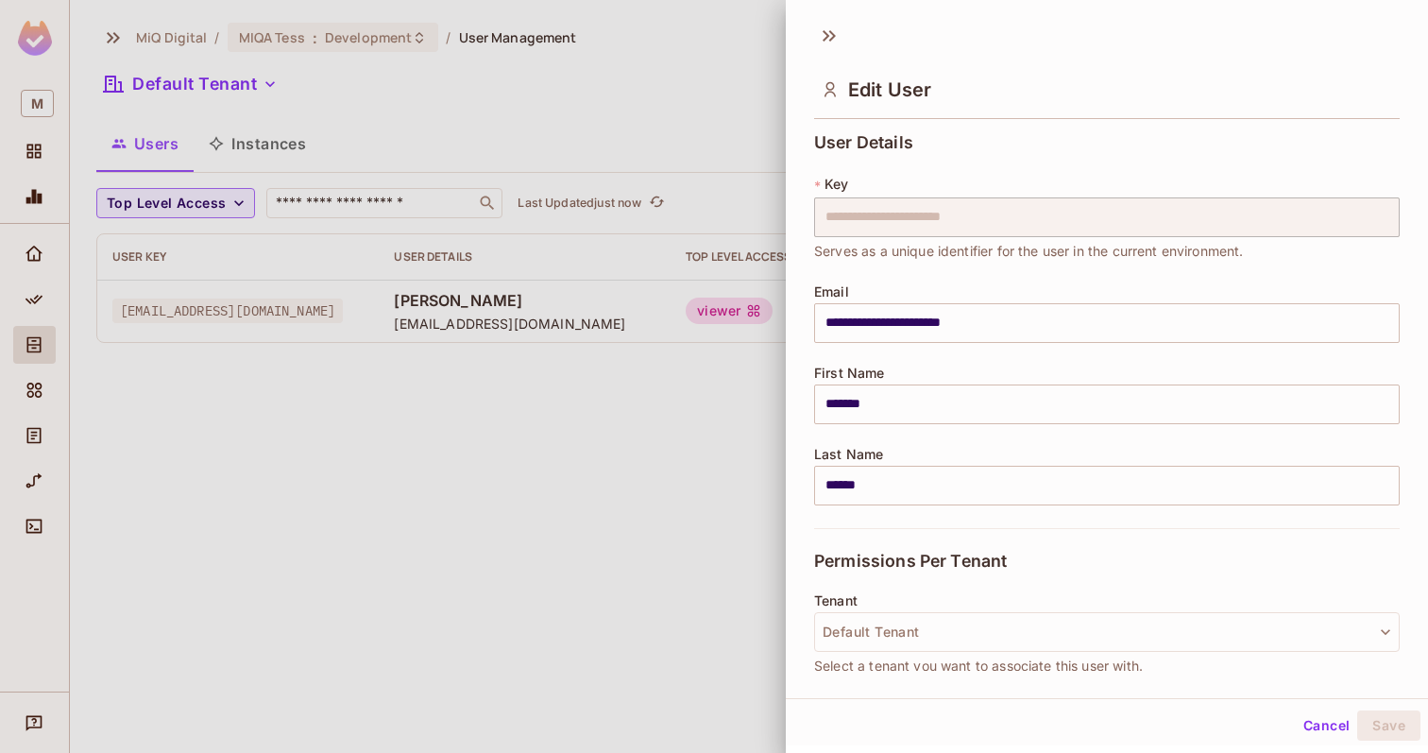
click at [692, 441] on div at bounding box center [714, 376] width 1428 height 753
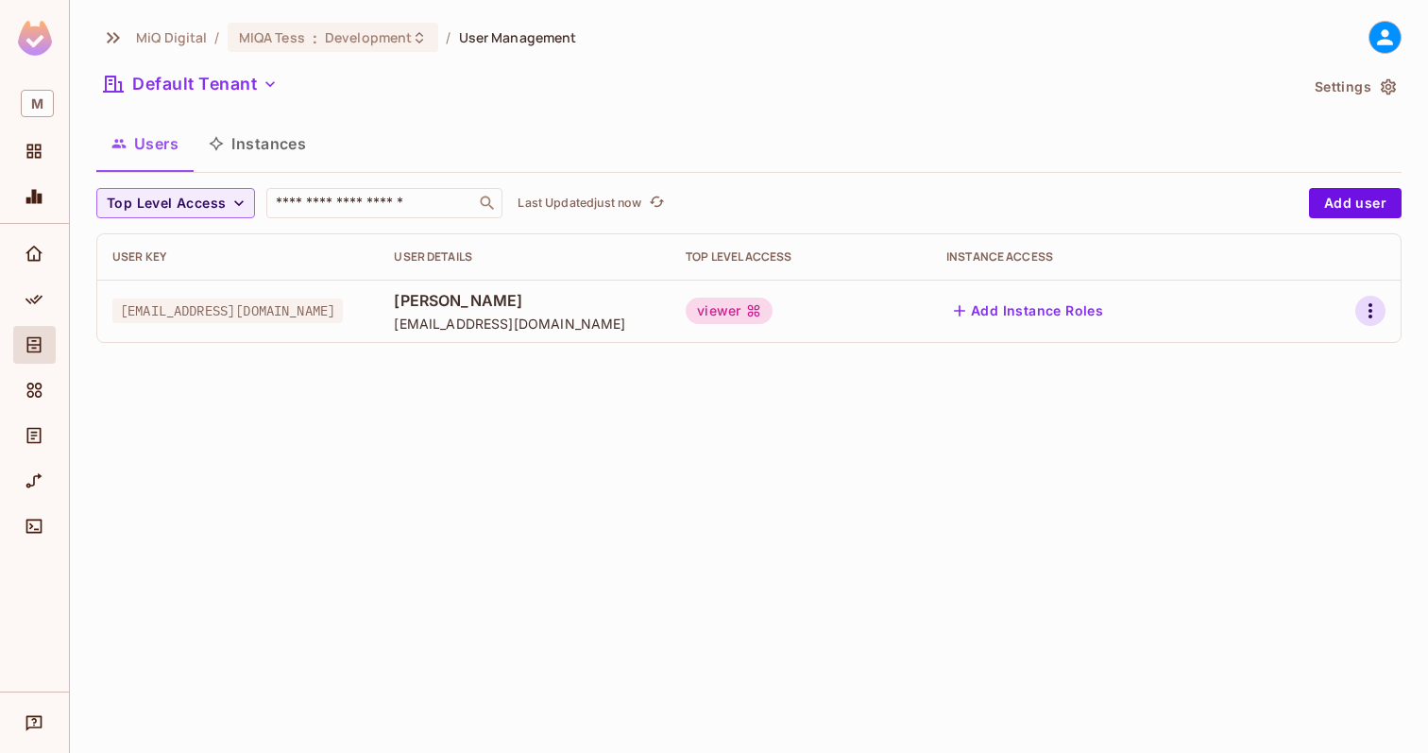
click at [1372, 316] on icon "button" at bounding box center [1371, 310] width 4 height 15
click at [1291, 331] on ul "Edit Edit Attributes Delete User" at bounding box center [1288, 396] width 167 height 140
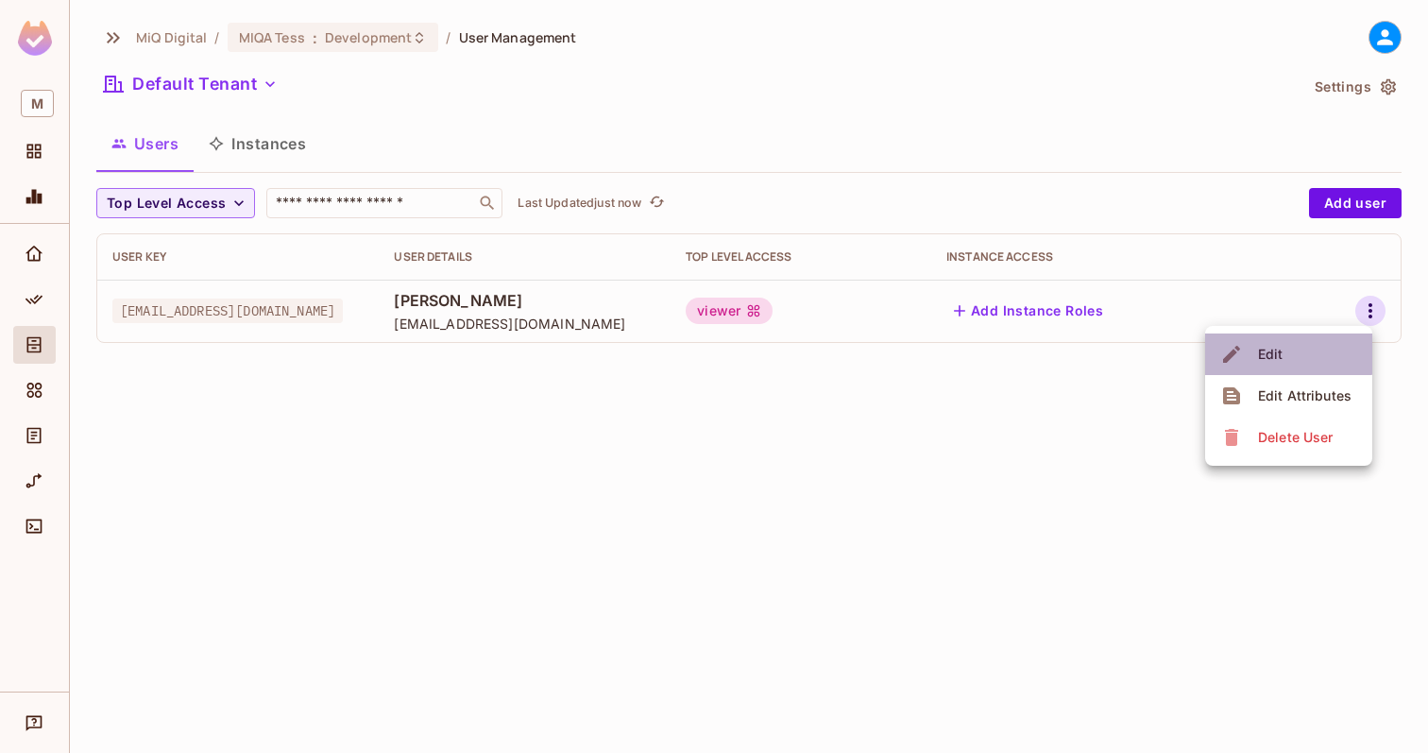
click at [1272, 350] on div "Edit" at bounding box center [1271, 354] width 26 height 19
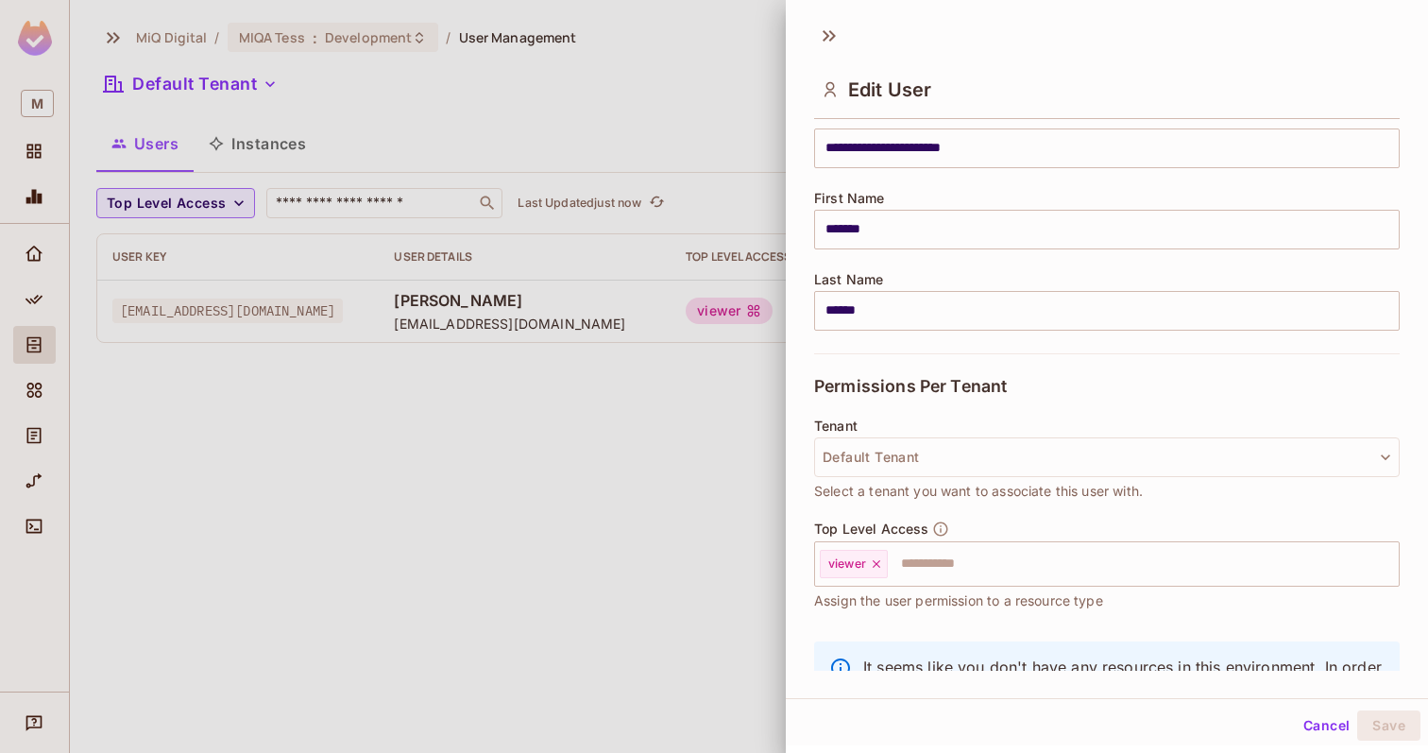
scroll to position [183, 0]
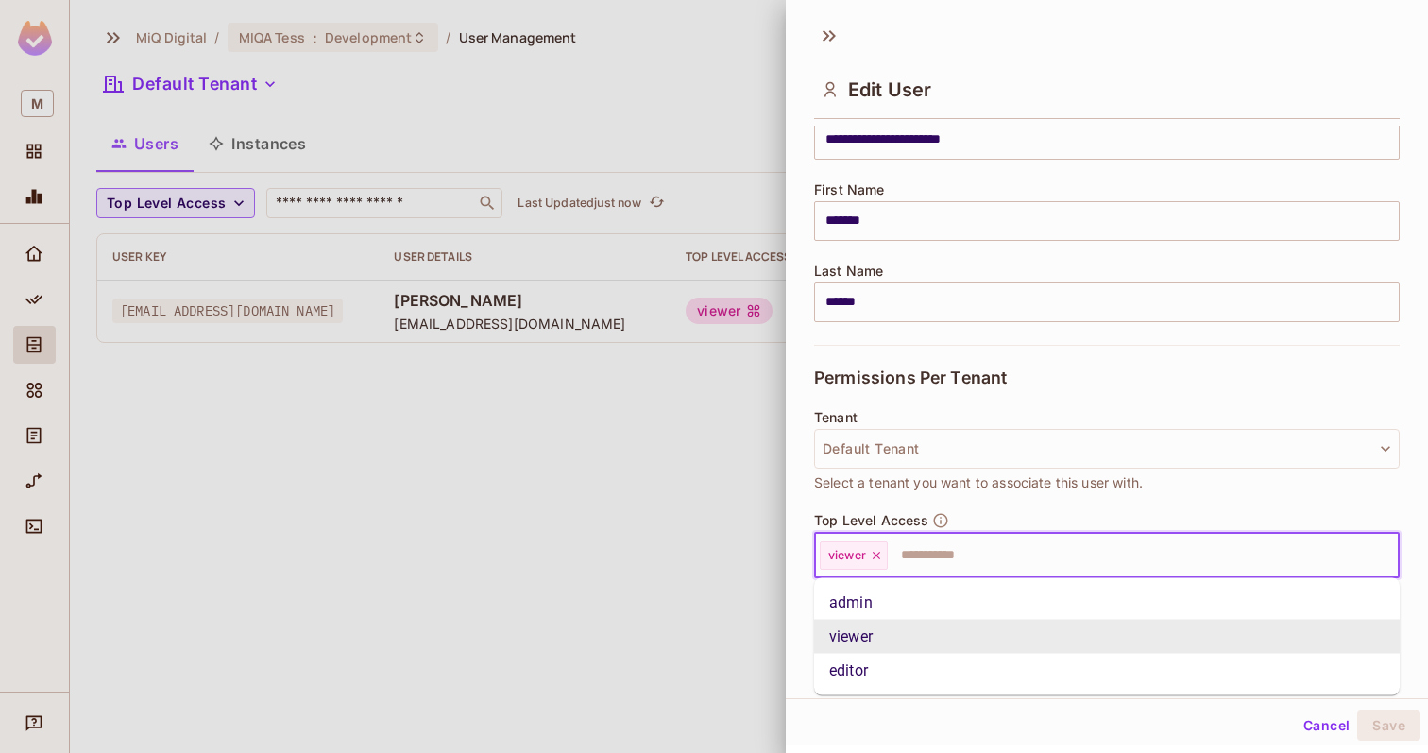
click at [959, 556] on input "text" at bounding box center [1126, 556] width 473 height 38
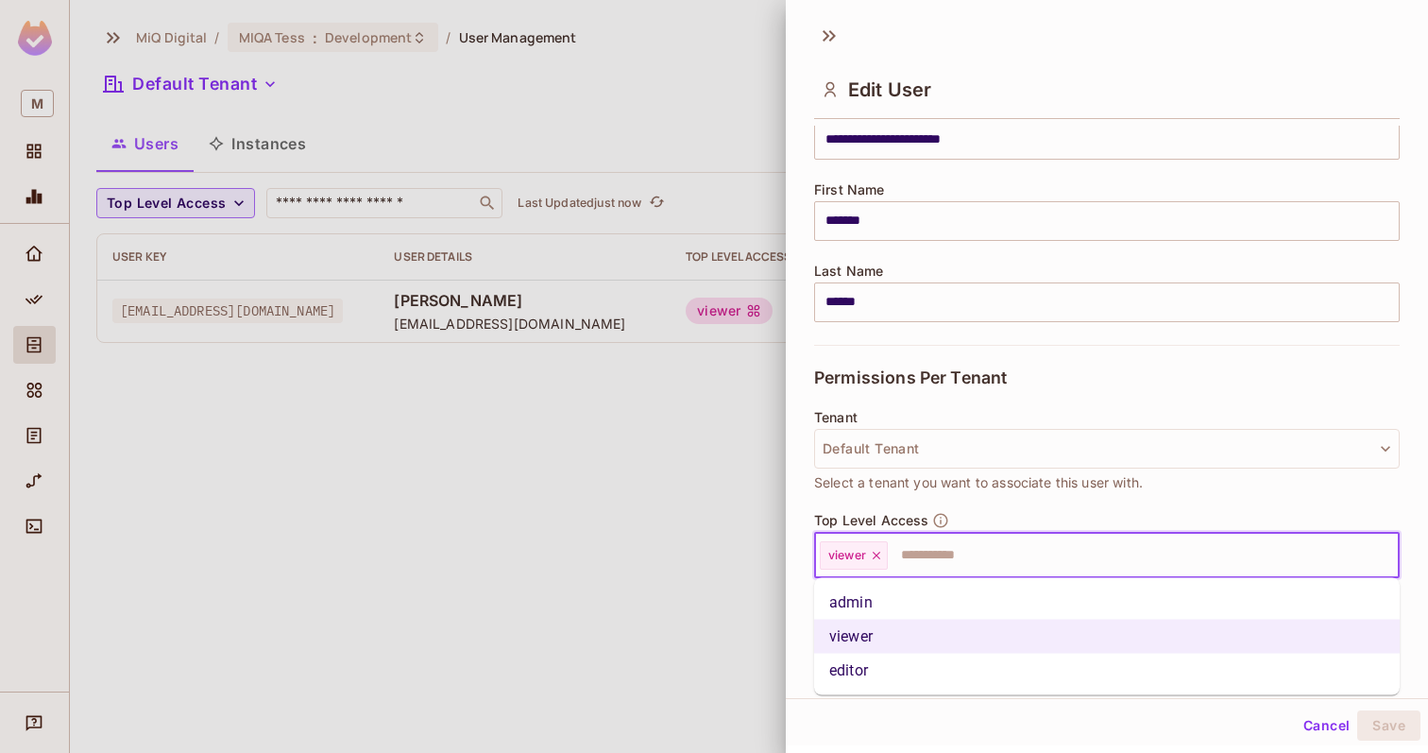
click at [874, 606] on li "admin" at bounding box center [1107, 603] width 586 height 34
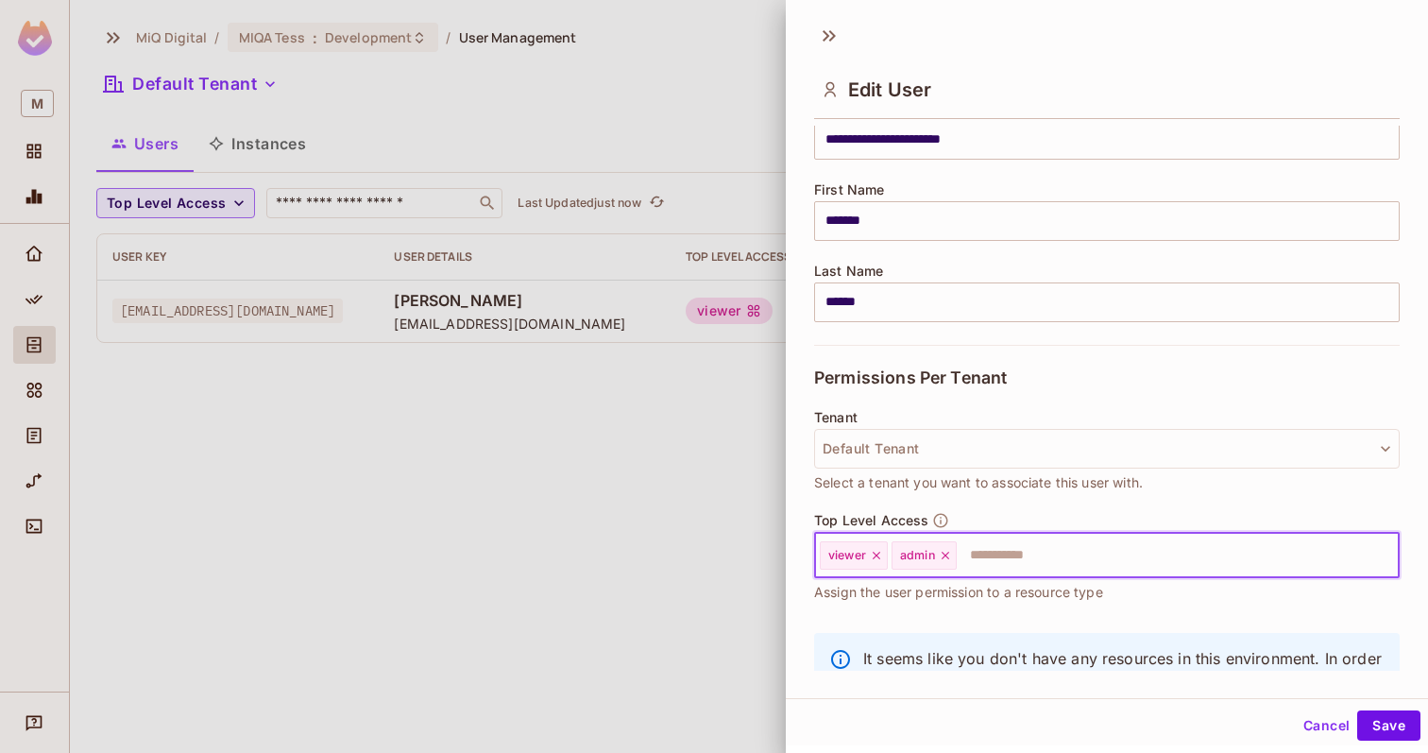
scroll to position [268, 0]
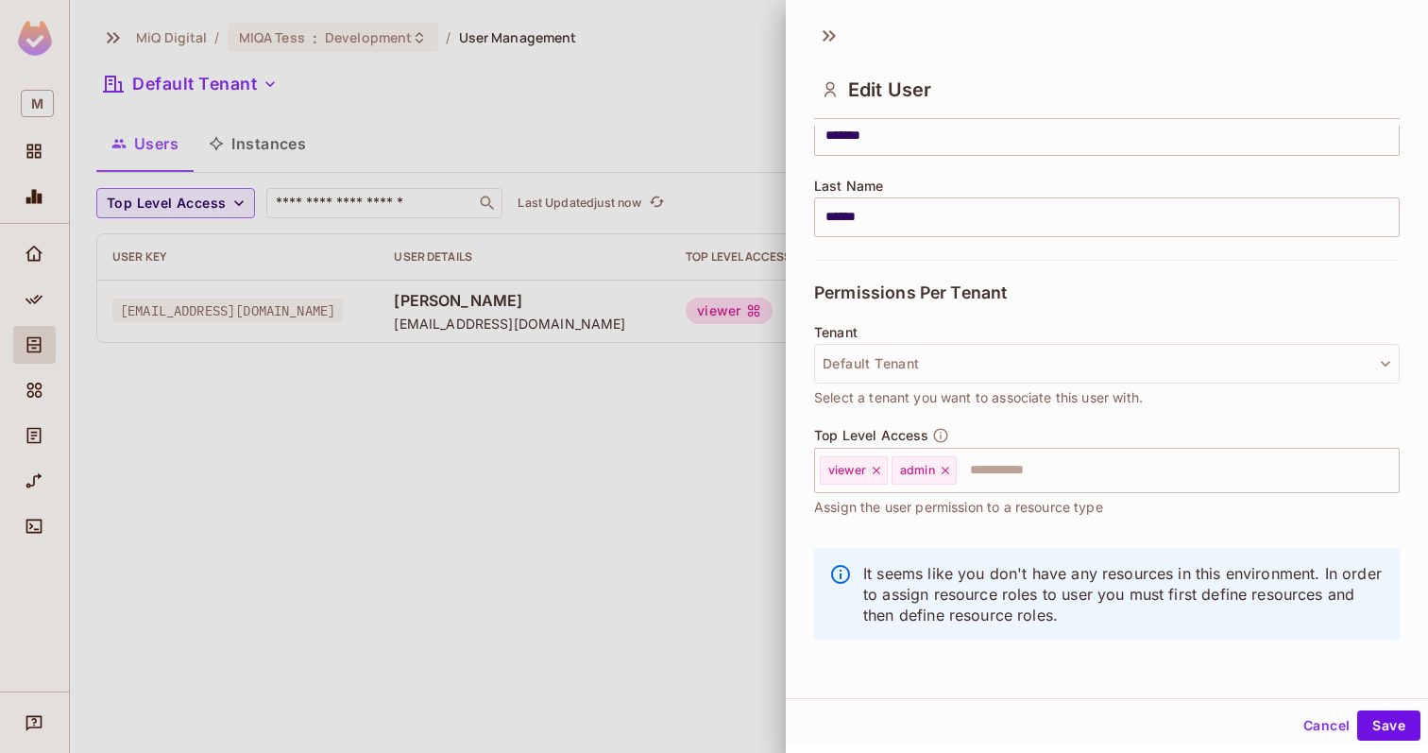
drag, startPoint x: 900, startPoint y: 520, endPoint x: 1051, endPoint y: 516, distance: 151.2
click at [1052, 517] on div "Top Level Access viewer admin ​ Assign the user permission to a resource type" at bounding box center [1107, 482] width 586 height 110
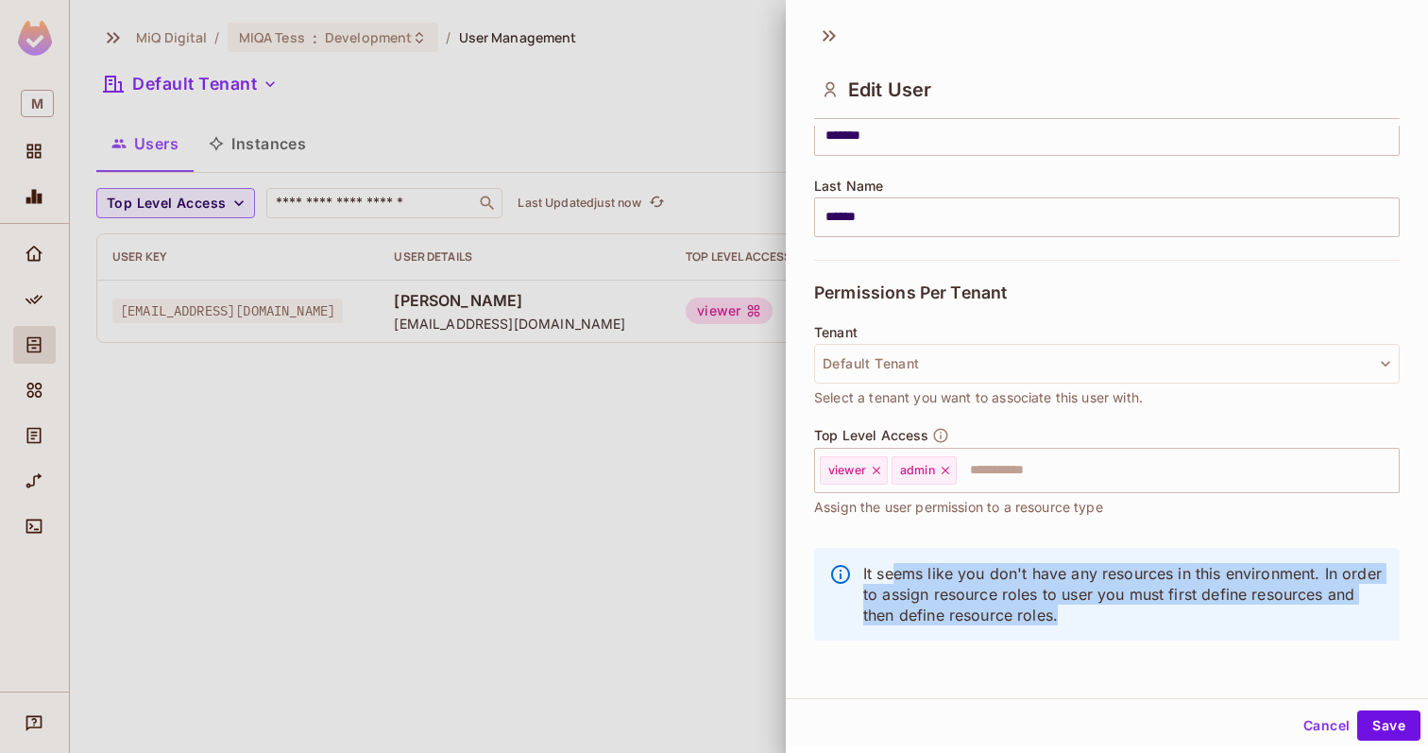
drag, startPoint x: 955, startPoint y: 572, endPoint x: 1161, endPoint y: 633, distance: 214.6
click at [1161, 633] on div "It seems like you don't have any resources in this environment. In order to ass…" at bounding box center [1107, 594] width 586 height 93
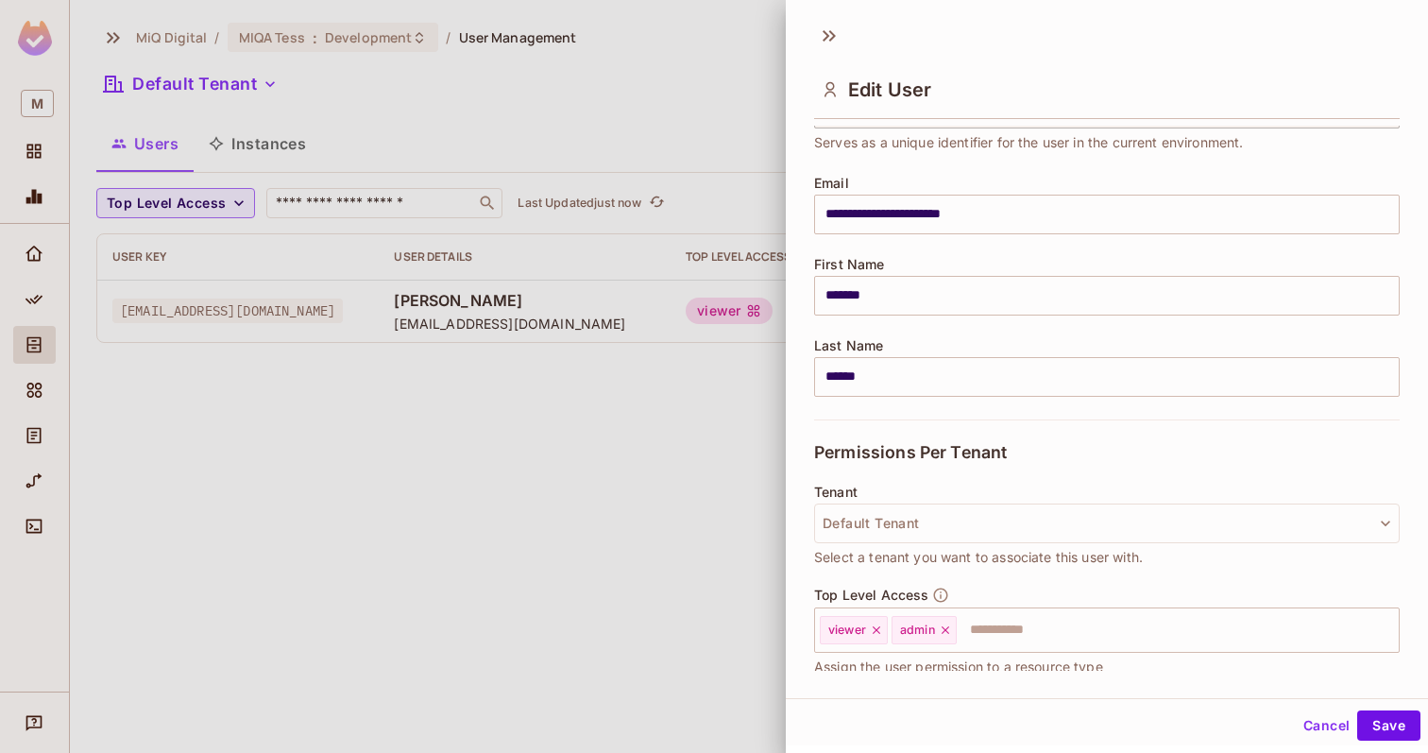
scroll to position [94, 0]
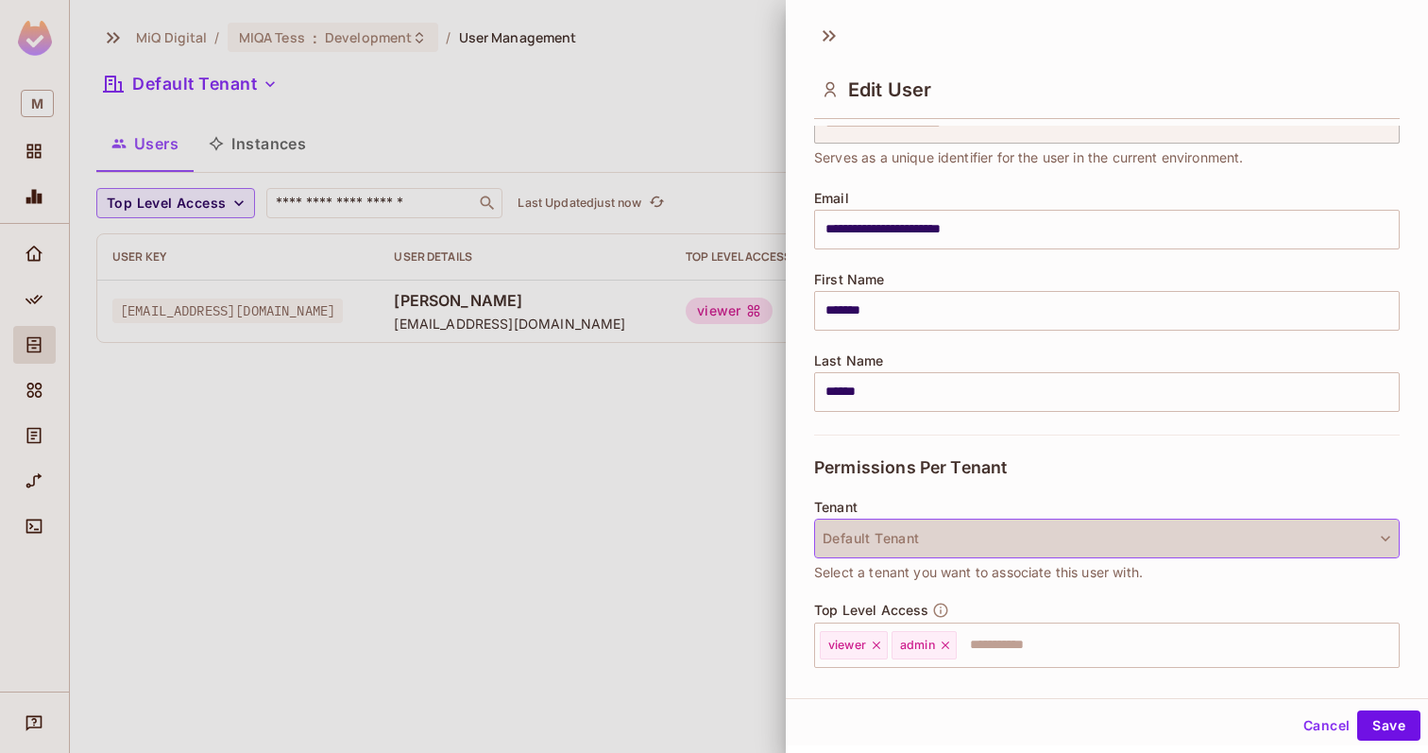
click at [1030, 529] on button "Default Tenant" at bounding box center [1107, 539] width 586 height 40
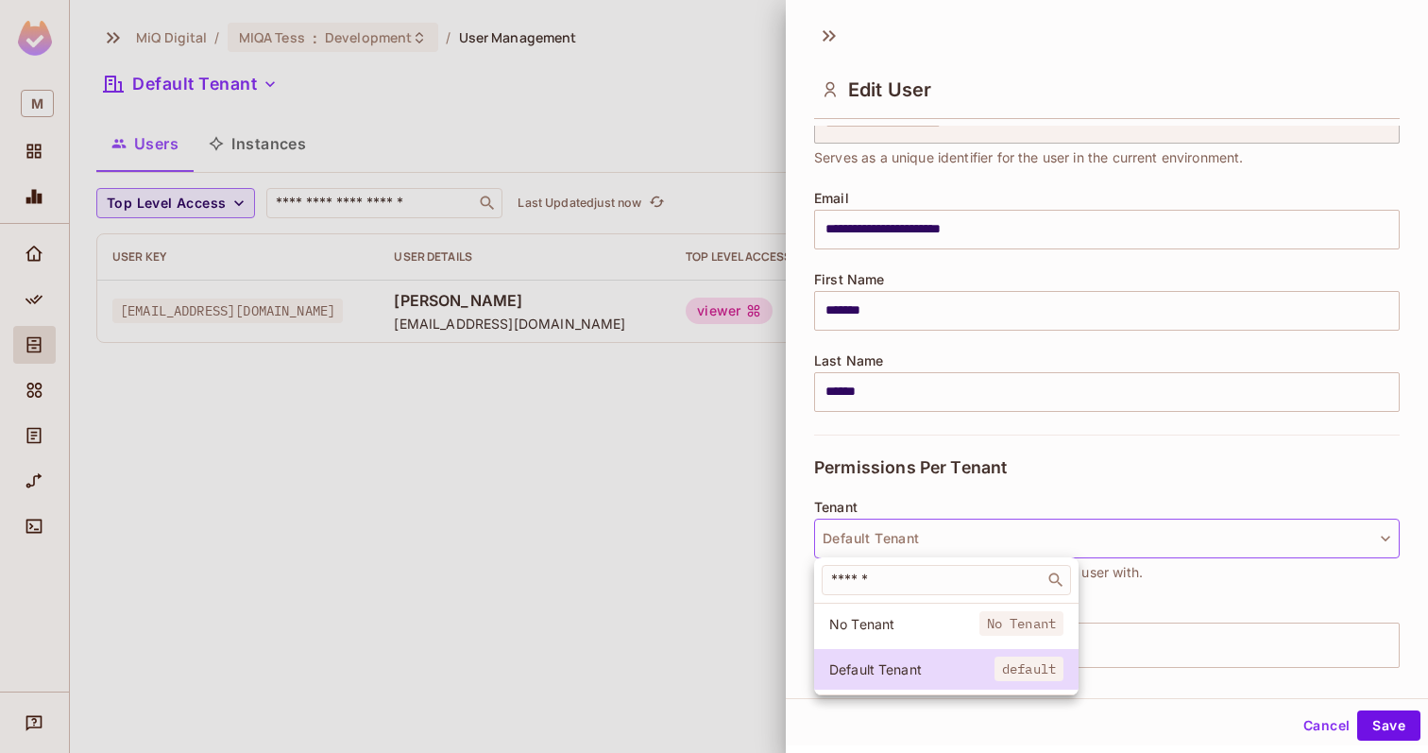
click at [977, 491] on div at bounding box center [714, 376] width 1428 height 753
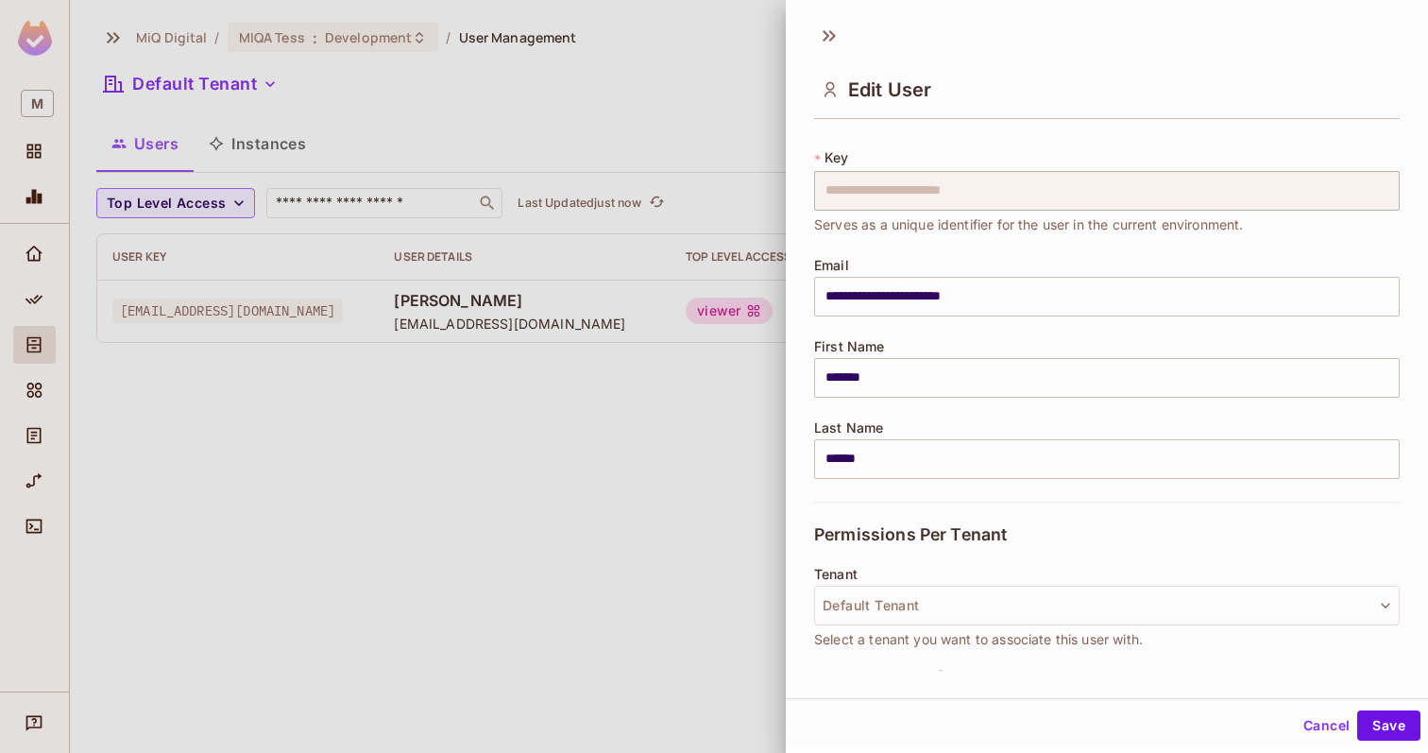
scroll to position [0, 0]
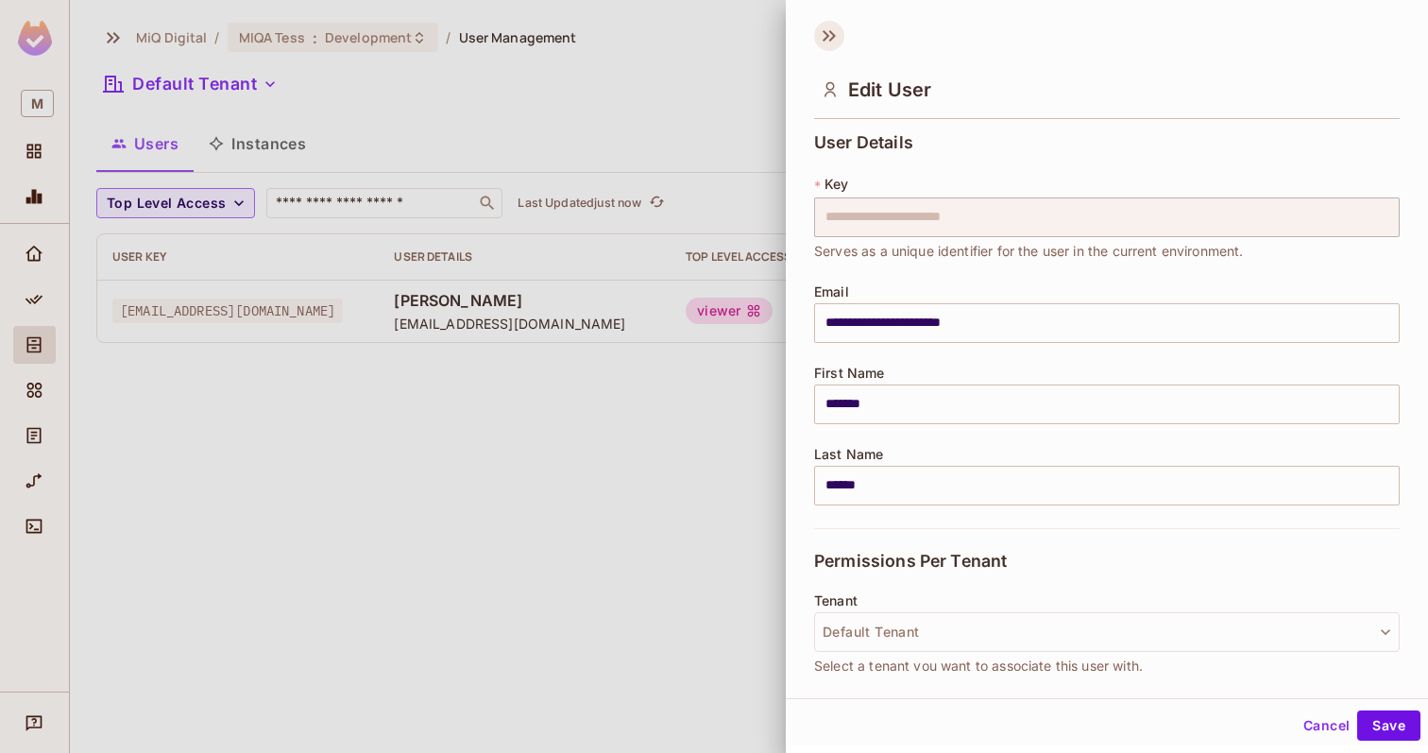
click at [835, 30] on icon at bounding box center [829, 36] width 30 height 30
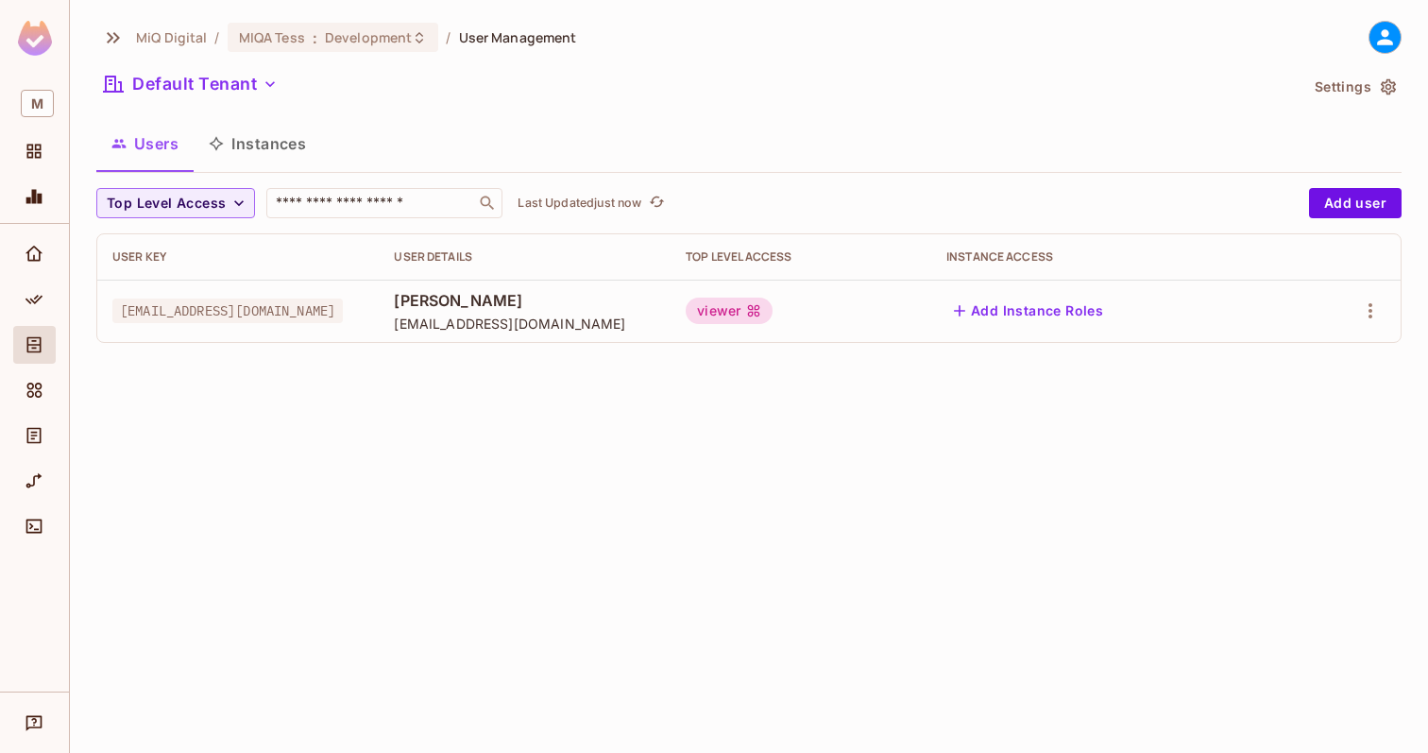
click at [273, 144] on button "Instances" at bounding box center [258, 143] width 128 height 47
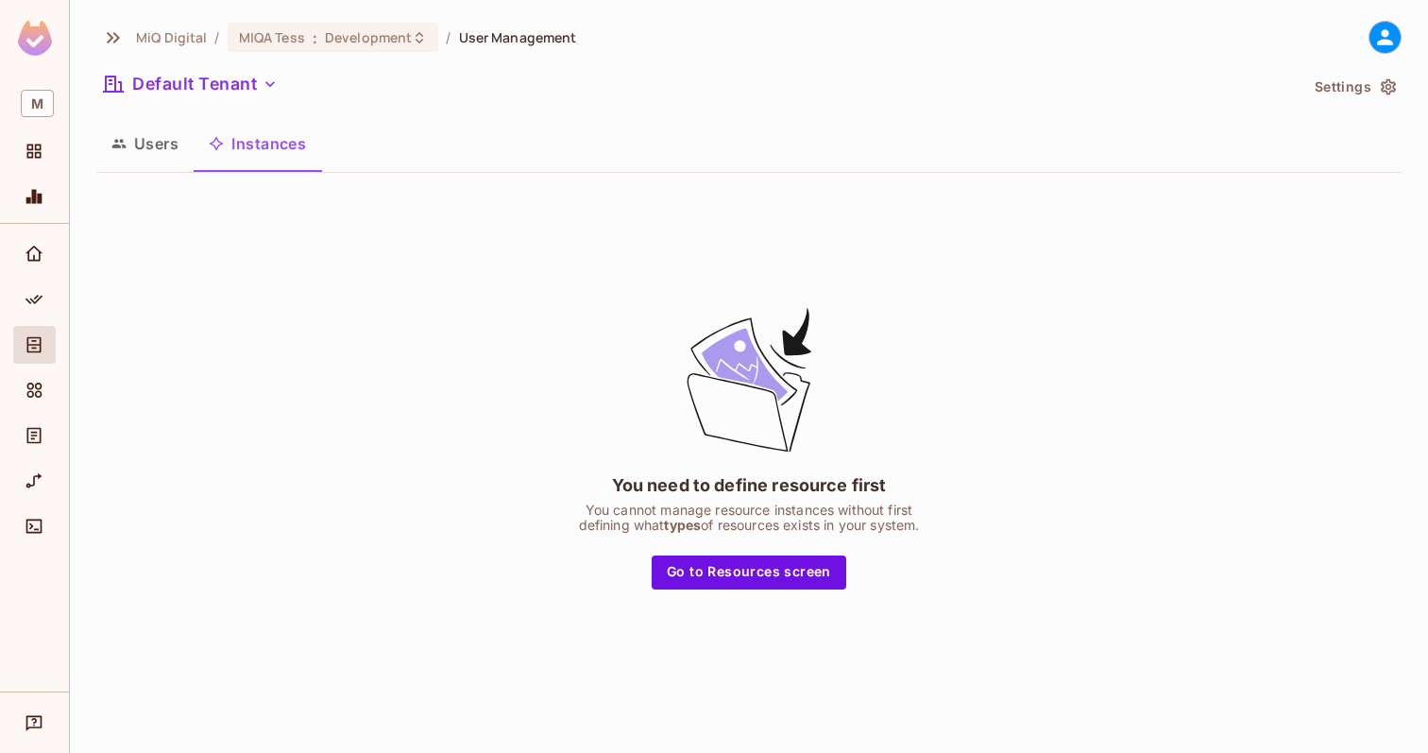
click at [164, 148] on button "Users" at bounding box center [144, 143] width 97 height 47
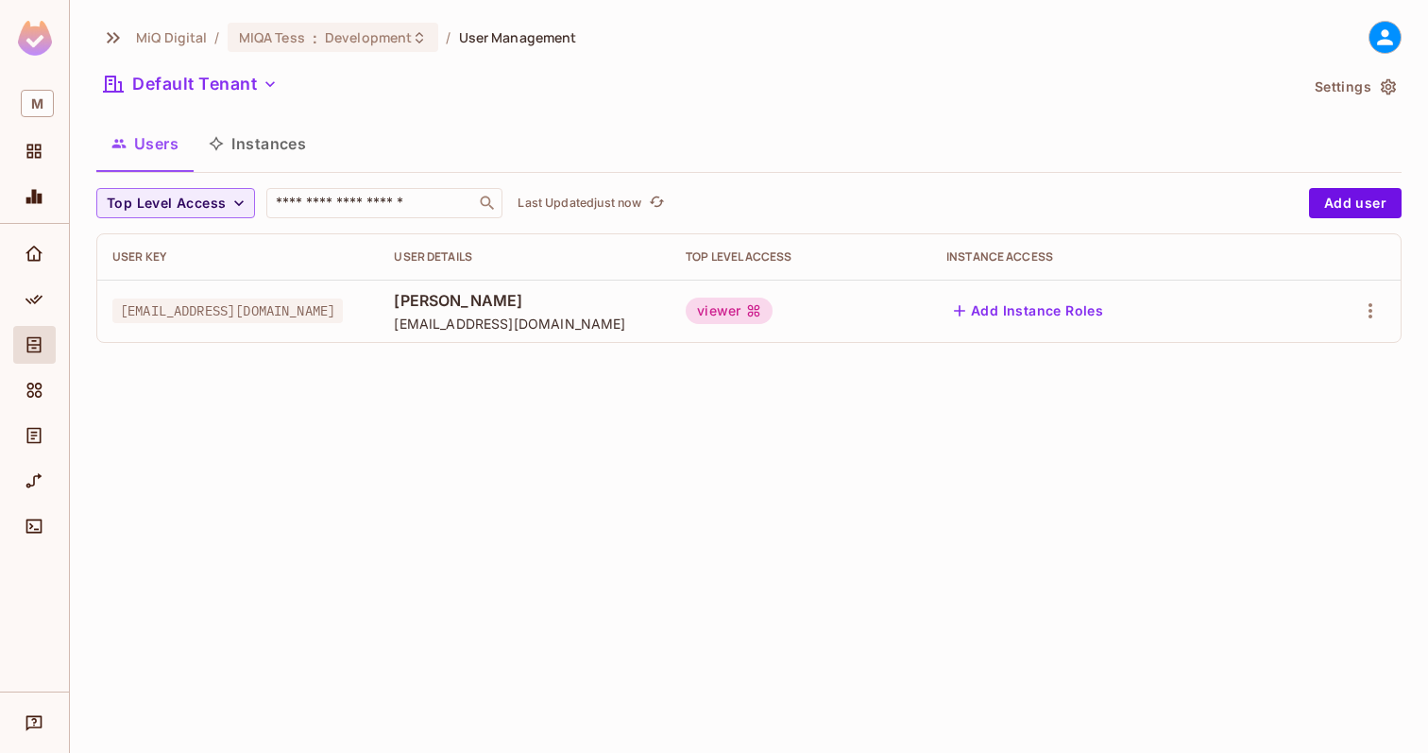
click at [227, 137] on button "Instances" at bounding box center [258, 143] width 128 height 47
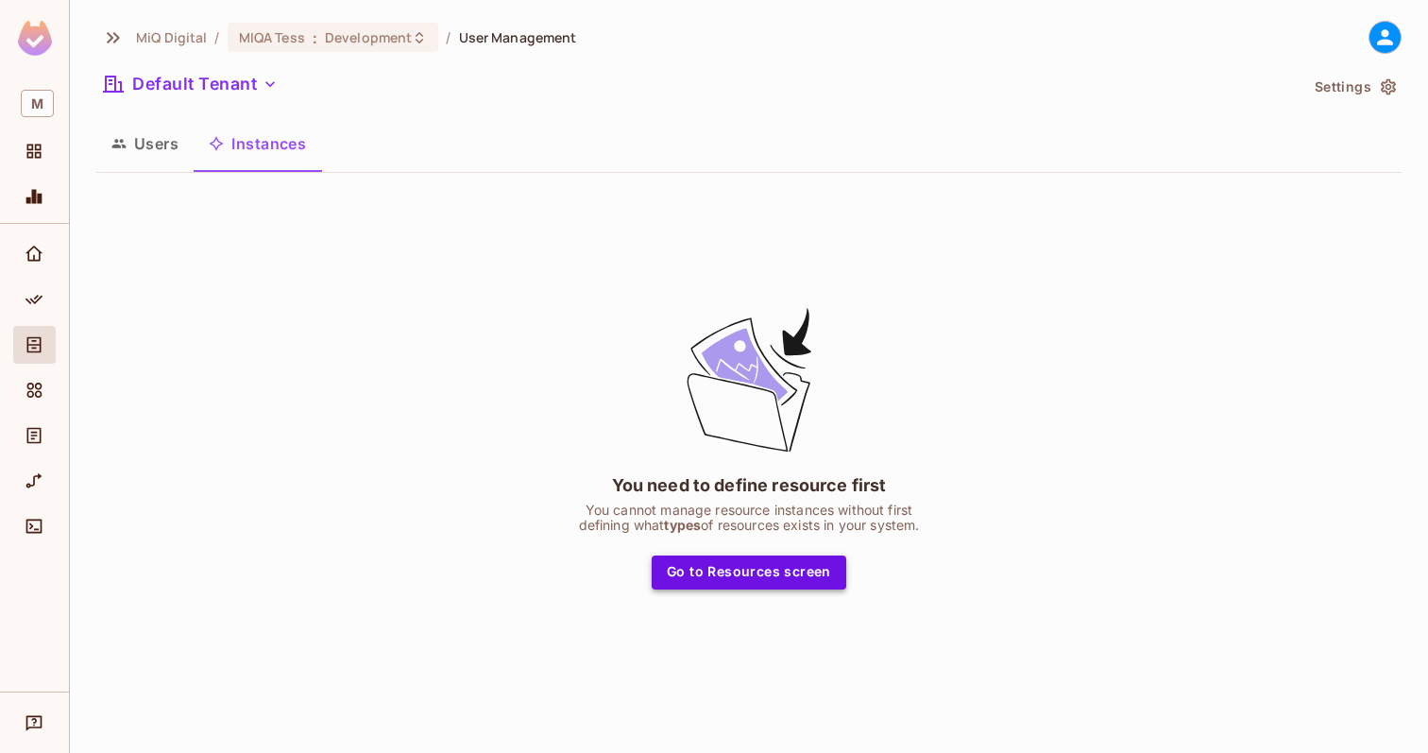
click at [776, 567] on button "Go to Resources screen" at bounding box center [749, 572] width 195 height 34
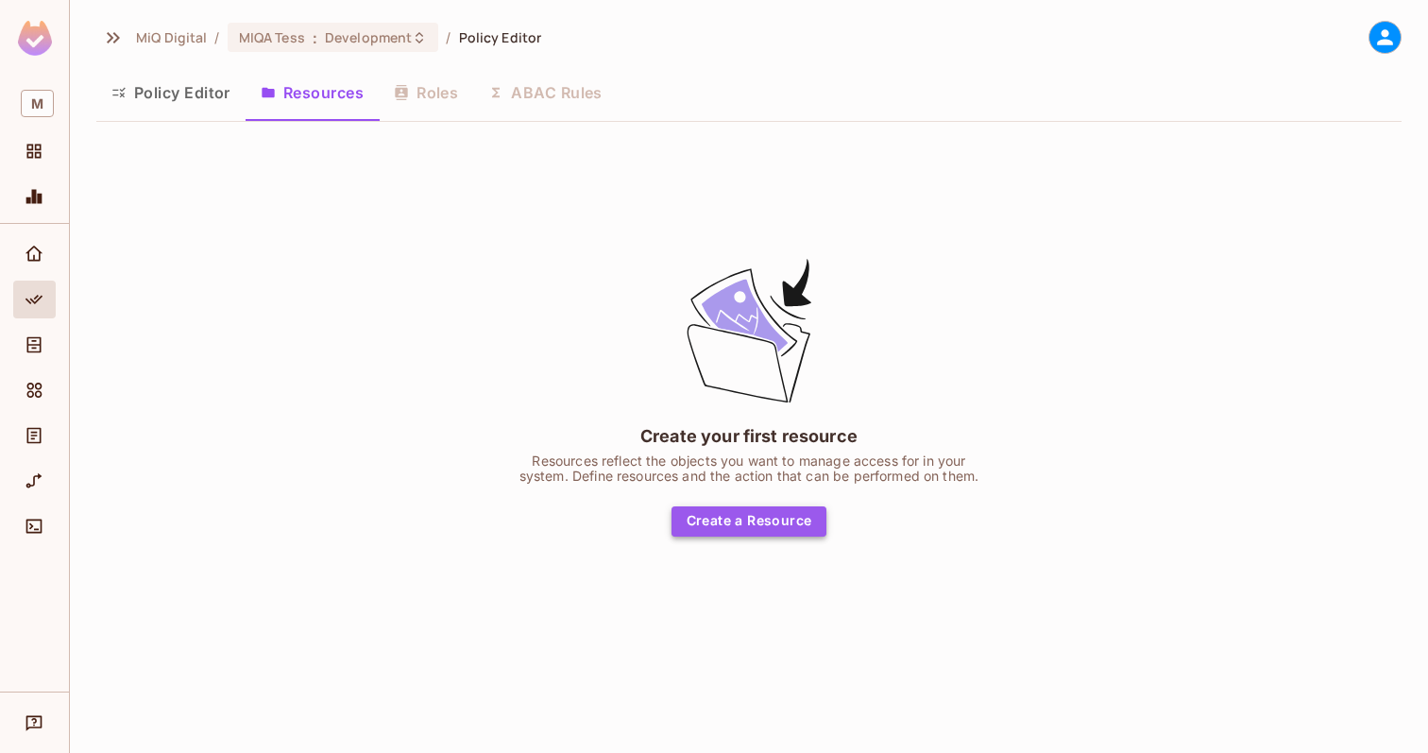
click at [763, 518] on button "Create a Resource" at bounding box center [750, 521] width 156 height 30
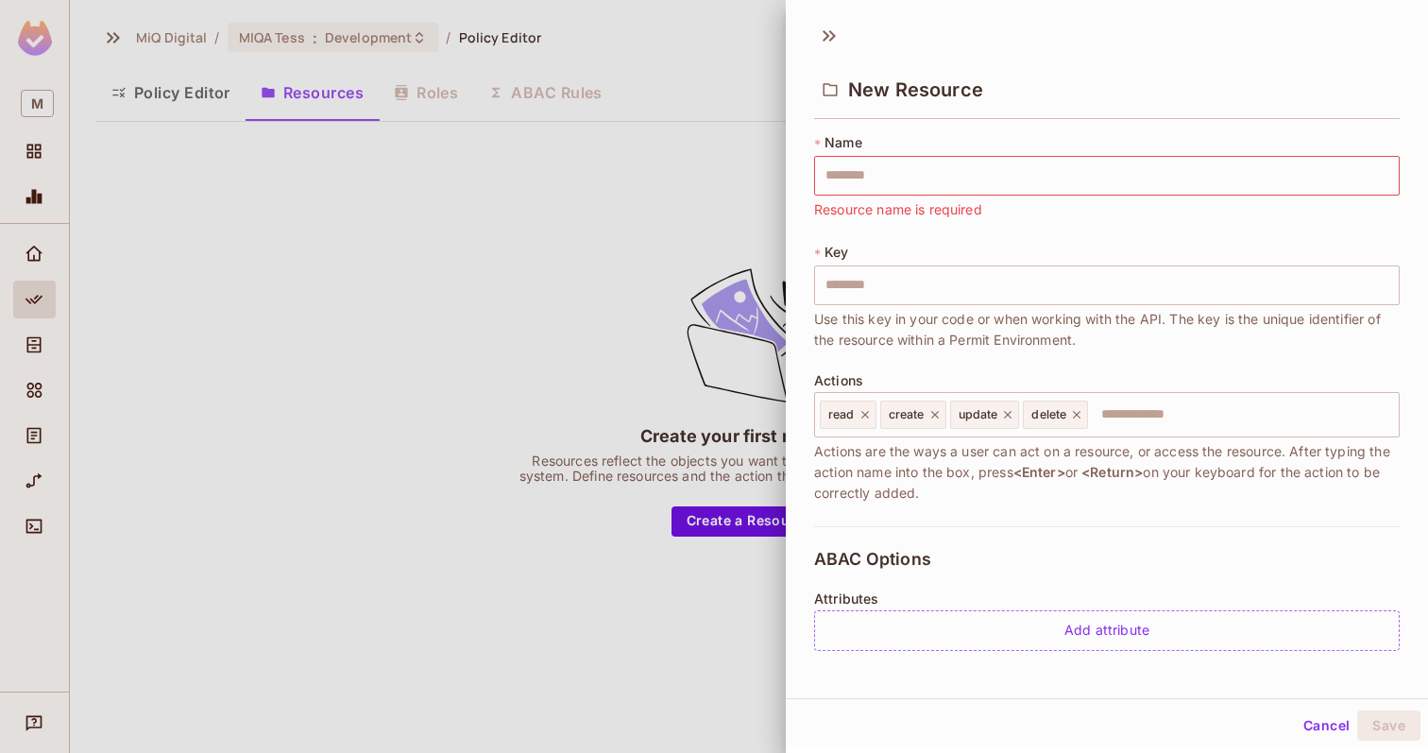
drag, startPoint x: 869, startPoint y: 213, endPoint x: 1043, endPoint y: 212, distance: 173.8
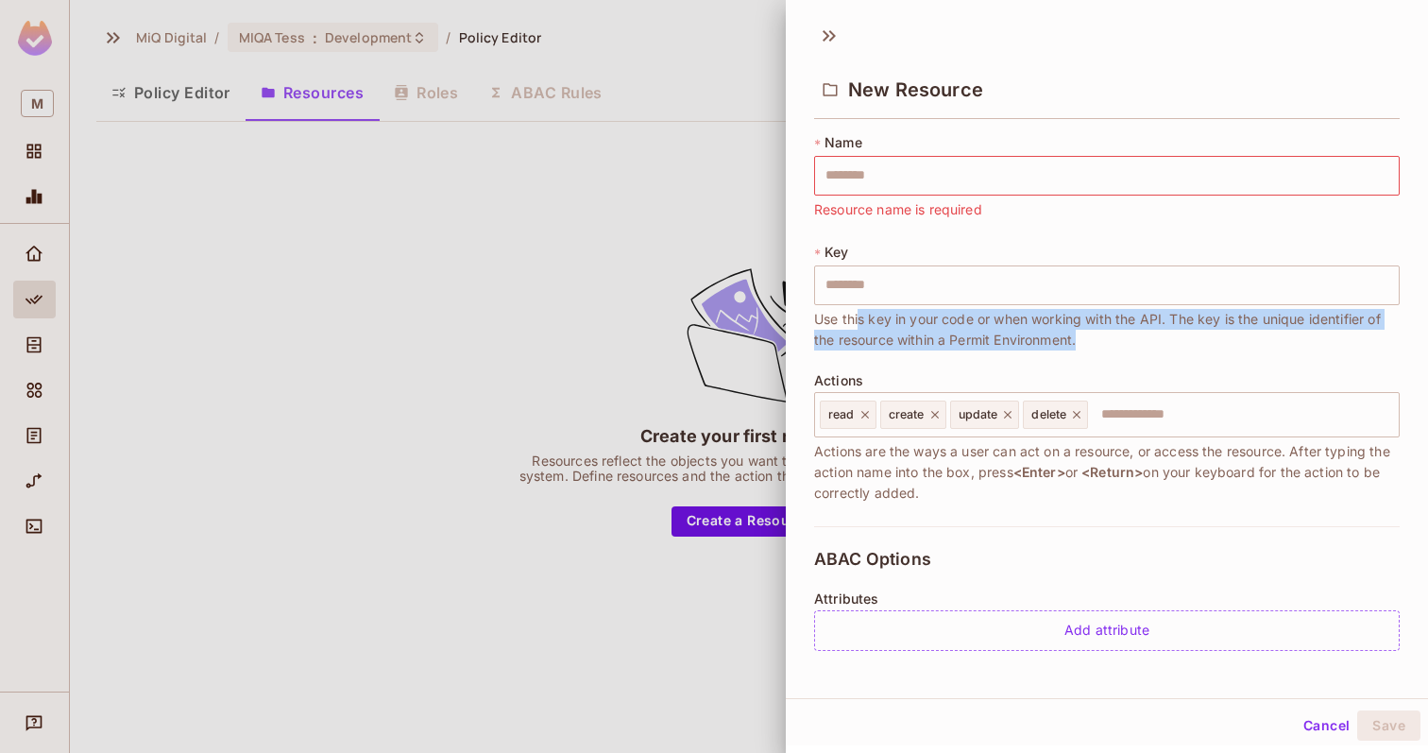
drag, startPoint x: 862, startPoint y: 327, endPoint x: 1098, endPoint y: 336, distance: 236.4
click at [1098, 336] on span "Use this key in your code or when working with the API. The key is the unique i…" at bounding box center [1107, 330] width 586 height 42
drag, startPoint x: 1097, startPoint y: 341, endPoint x: 813, endPoint y: 324, distance: 283.9
click at [813, 324] on div "* Name ​ Resource name is required * Key ​ Use this key in your code or when wo…" at bounding box center [1107, 398] width 642 height 545
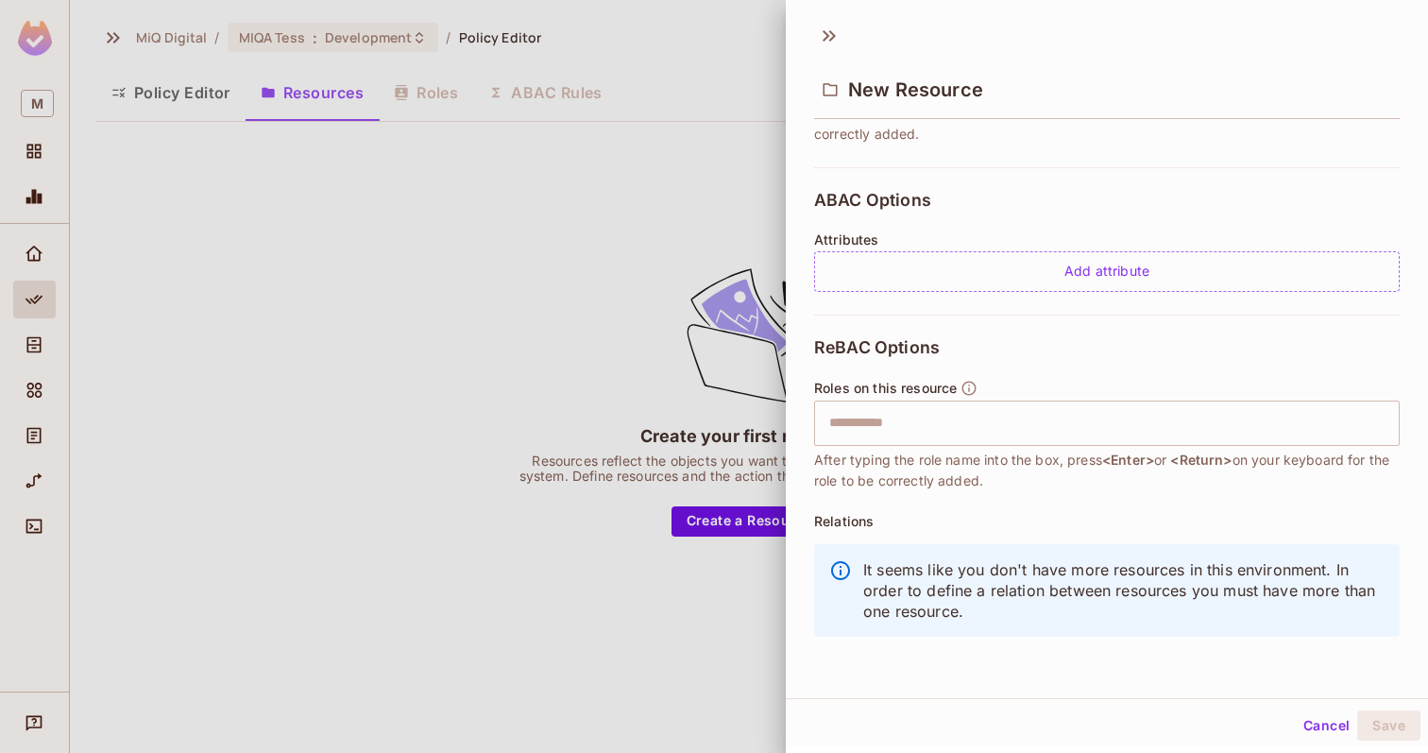
scroll to position [3, 0]
